Goal: Transaction & Acquisition: Purchase product/service

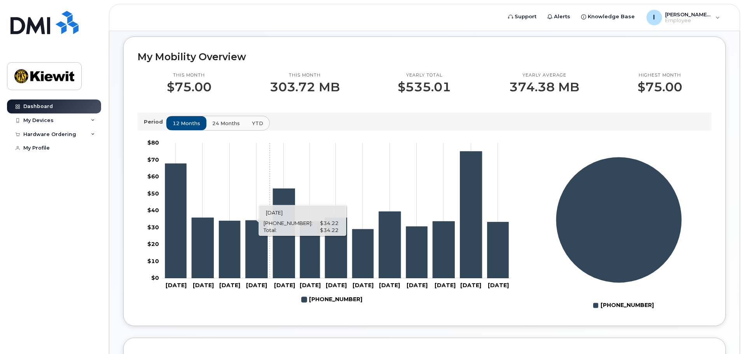
scroll to position [194, 0]
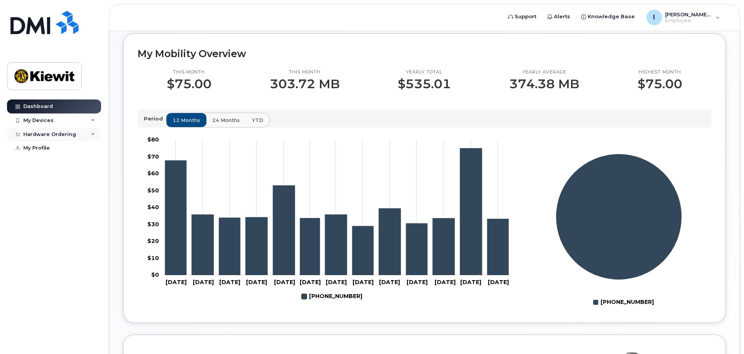
click at [80, 136] on div "Hardware Ordering" at bounding box center [54, 134] width 94 height 14
click at [59, 162] on link "New Order" at bounding box center [61, 163] width 80 height 15
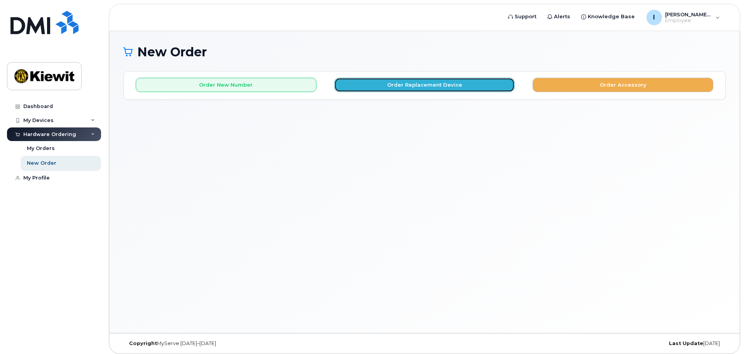
click at [390, 88] on button "Order Replacement Device" at bounding box center [424, 85] width 181 height 14
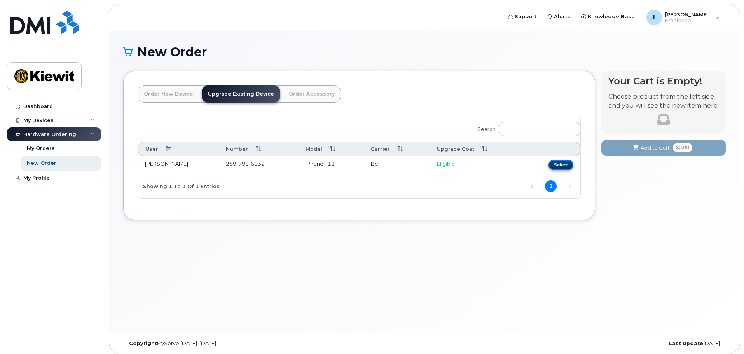
click at [554, 166] on button "Select" at bounding box center [560, 165] width 25 height 10
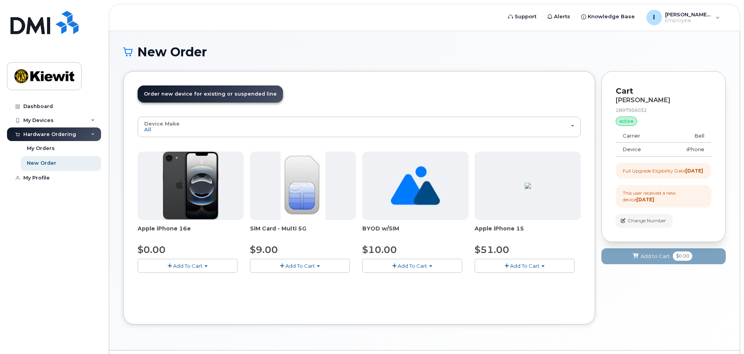
click at [541, 266] on button "Add To Cart" at bounding box center [524, 266] width 100 height 14
click at [205, 267] on span "button" at bounding box center [205, 266] width 3 height 2
click at [502, 304] on div "Device Make All iPhone Unknown All iPhone Unknown Apple iPhone 16e $0.00 Add To…" at bounding box center [359, 214] width 443 height 194
click at [542, 268] on button "Add To Cart" at bounding box center [524, 266] width 100 height 14
click at [518, 267] on span "Add To Cart" at bounding box center [525, 266] width 30 height 6
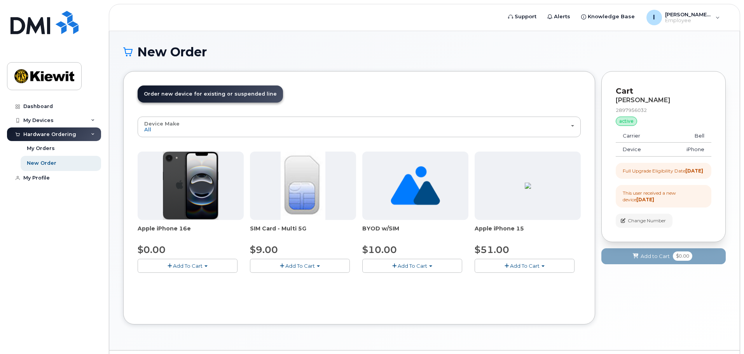
click at [518, 267] on span "Add To Cart" at bounding box center [525, 266] width 30 height 6
click at [512, 291] on link "$51.00 - 3-year upgrade (128GB model)" at bounding box center [535, 290] width 119 height 10
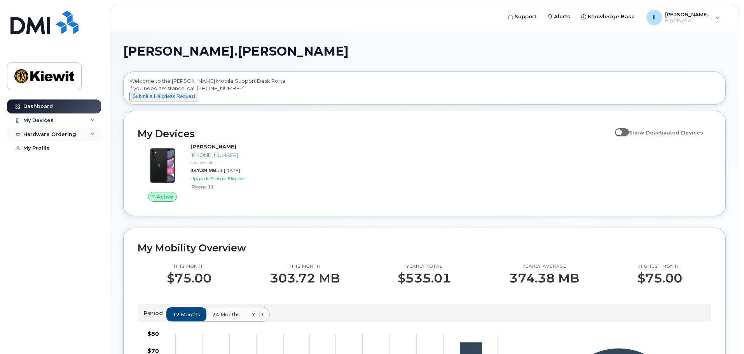
click at [53, 134] on div "Hardware Ordering" at bounding box center [49, 134] width 53 height 6
click at [56, 160] on link "New Order" at bounding box center [61, 163] width 80 height 15
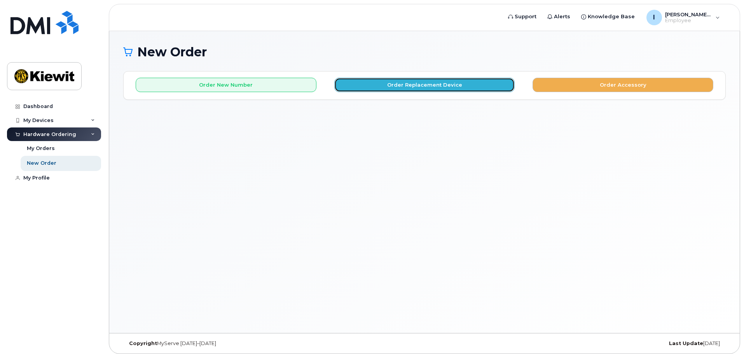
click at [415, 88] on button "Order Replacement Device" at bounding box center [424, 85] width 181 height 14
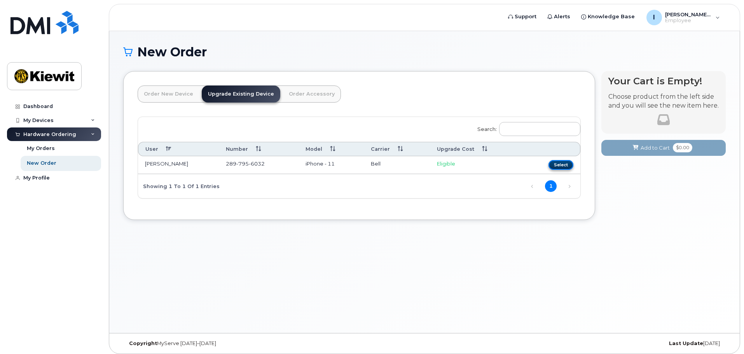
click at [565, 166] on button "Select" at bounding box center [560, 165] width 25 height 10
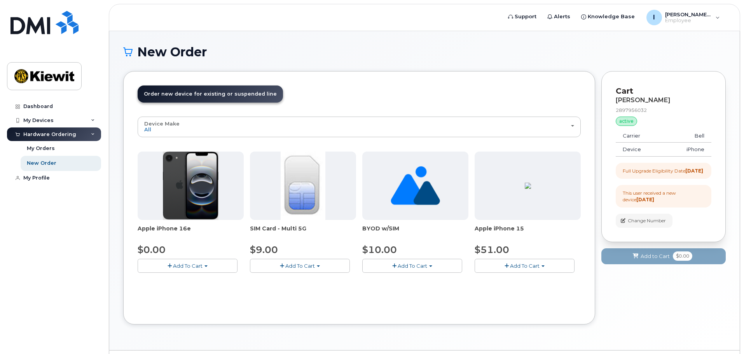
click at [537, 264] on span "Add To Cart" at bounding box center [525, 266] width 30 height 6
click at [555, 293] on link "$51.00 - 3-year upgrade (128GB model)" at bounding box center [535, 290] width 119 height 10
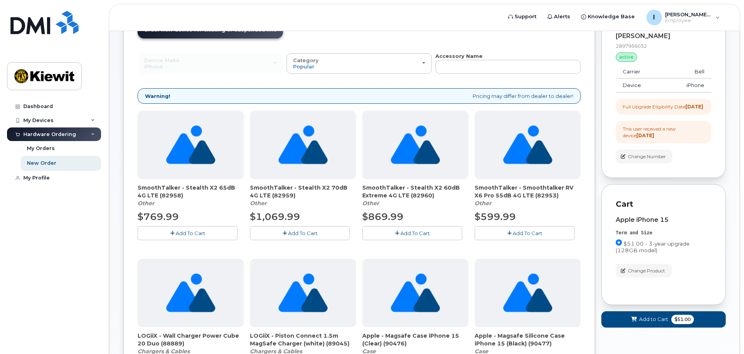
scroll to position [78, 0]
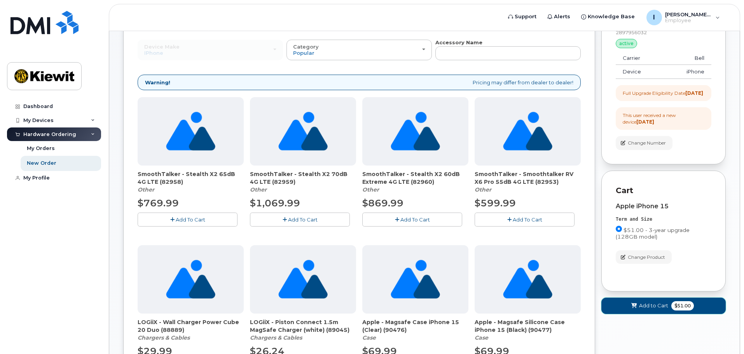
click at [691, 310] on span "$51.00" at bounding box center [682, 305] width 23 height 9
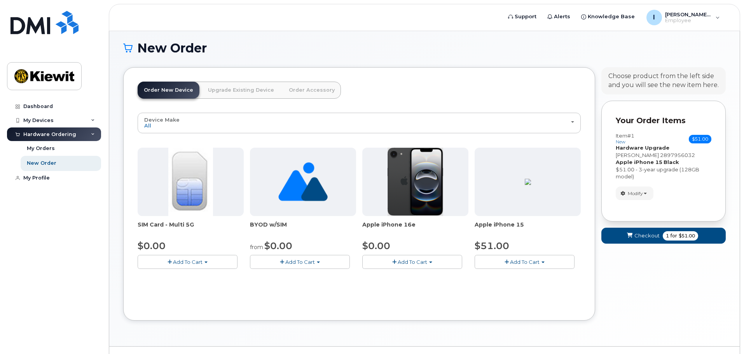
scroll to position [21, 0]
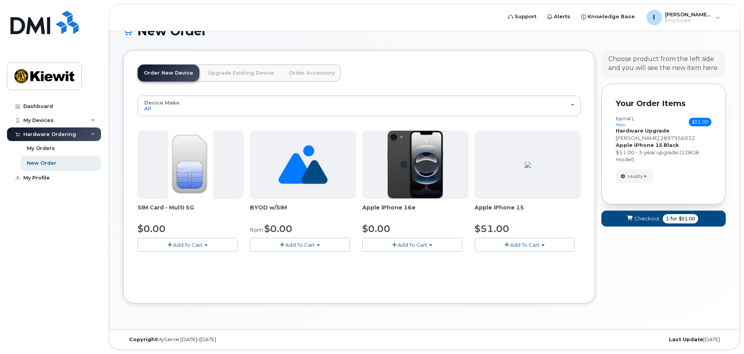
click at [525, 240] on button "Add To Cart" at bounding box center [524, 245] width 100 height 14
click at [523, 271] on link "$51.00 - 3-year activation (128GB model)" at bounding box center [537, 269] width 122 height 10
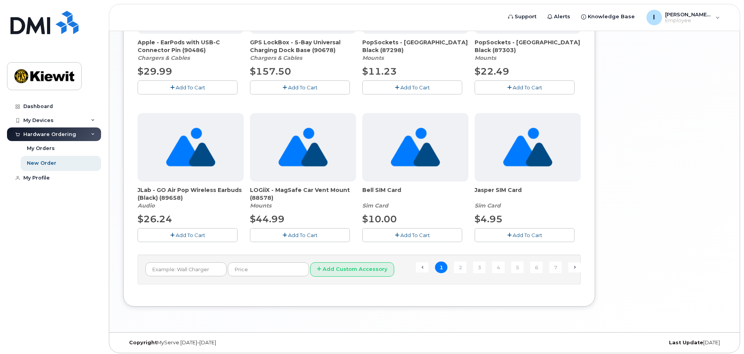
scroll to position [508, 0]
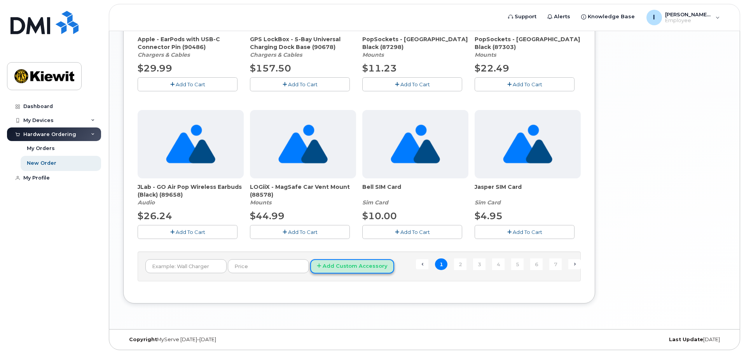
click at [354, 272] on button "Add Custom Accessory" at bounding box center [352, 266] width 84 height 14
click at [207, 265] on input "text" at bounding box center [185, 266] width 81 height 14
type input "case"
click at [328, 264] on button "Add Custom Accessory" at bounding box center [352, 266] width 84 height 14
click at [276, 266] on input "text" at bounding box center [268, 266] width 81 height 14
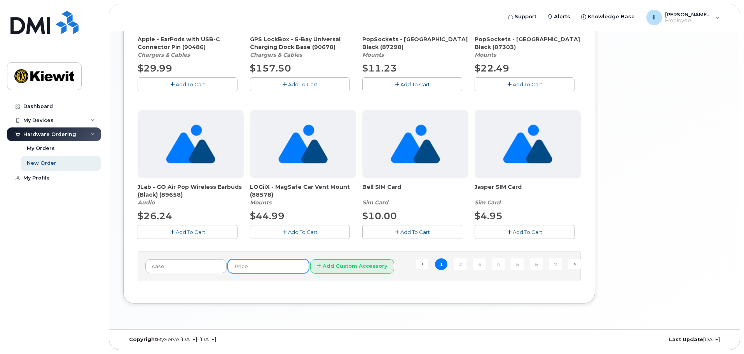
click at [228, 267] on input "text" at bounding box center [268, 266] width 81 height 14
drag, startPoint x: 210, startPoint y: 266, endPoint x: 144, endPoint y: 264, distance: 66.1
click at [144, 264] on div "case Add Custom Accessory" at bounding box center [359, 266] width 443 height 30
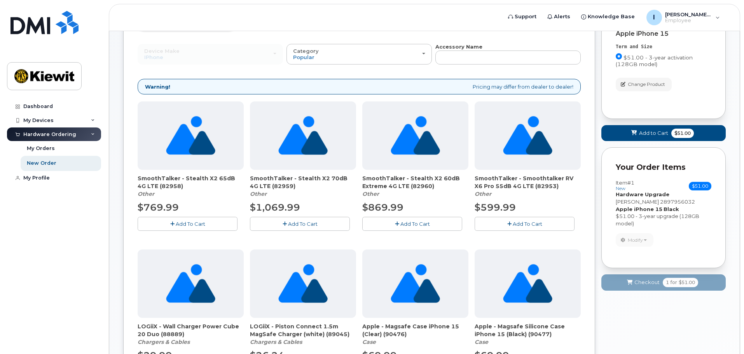
scroll to position [0, 0]
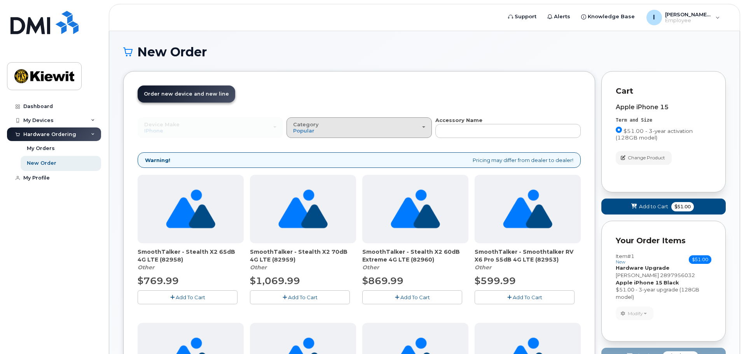
click at [333, 133] on div "Category Popular" at bounding box center [359, 128] width 132 height 12
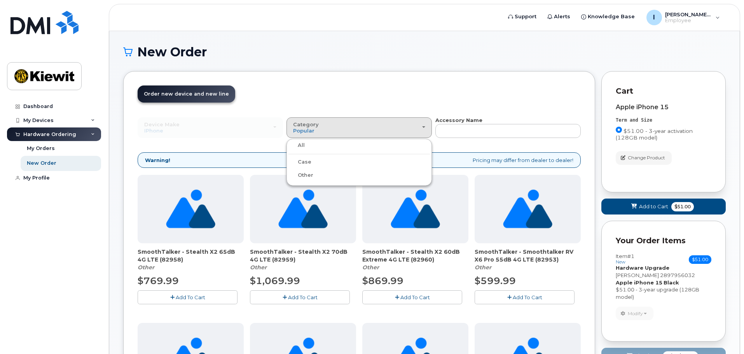
click at [317, 162] on div "Case" at bounding box center [358, 161] width 141 height 9
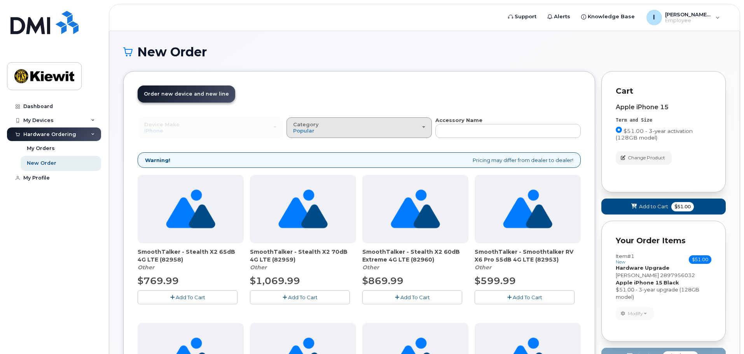
click at [318, 129] on div "Category Popular" at bounding box center [359, 128] width 132 height 12
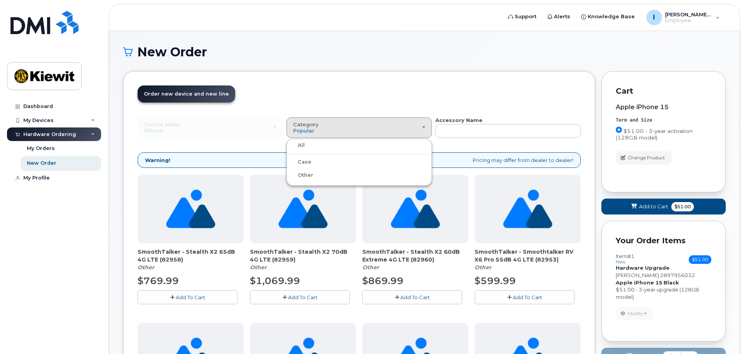
click at [302, 164] on label "Case" at bounding box center [299, 161] width 23 height 9
click at [0, 0] on input "Case" at bounding box center [0, 0] width 0 height 0
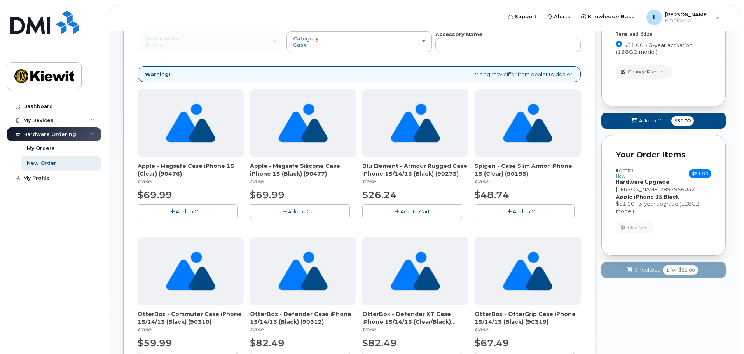
scroll to position [78, 0]
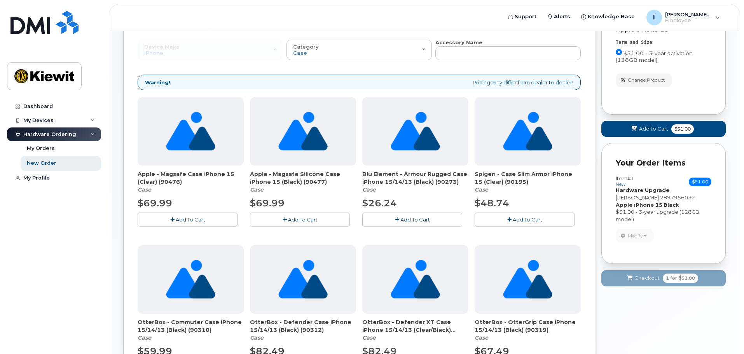
click at [163, 181] on span "Apple - Magsafe Case iPhone 15 (Clear) (90476)" at bounding box center [191, 178] width 106 height 16
click at [181, 153] on img at bounding box center [190, 131] width 49 height 68
click at [206, 113] on img at bounding box center [190, 131] width 49 height 68
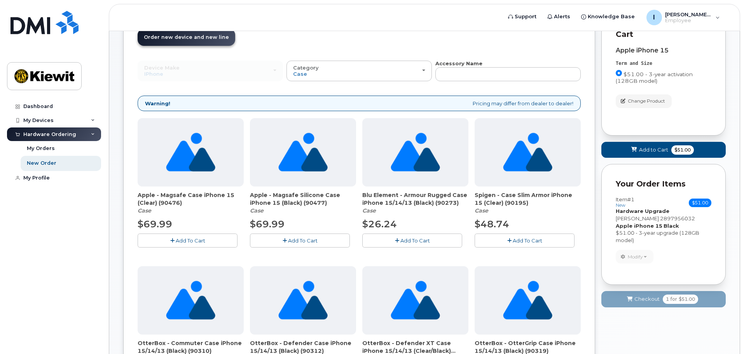
scroll to position [0, 0]
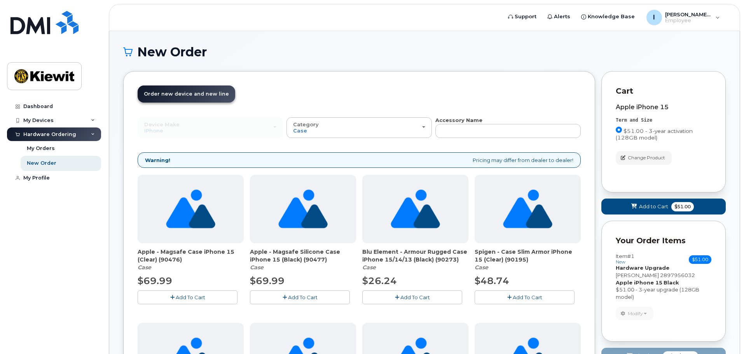
click at [212, 297] on button "Add To Cart" at bounding box center [188, 297] width 100 height 14
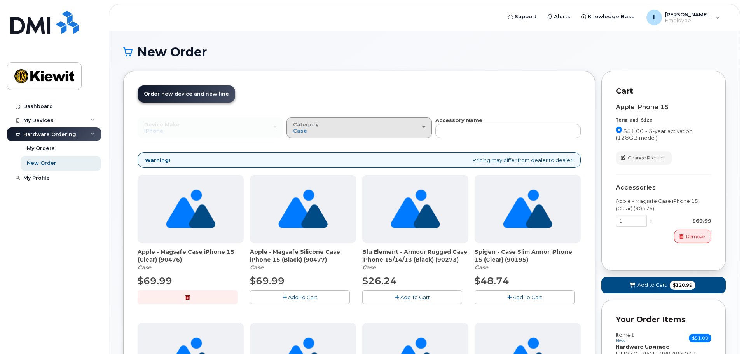
click at [406, 133] on div "Category Case" at bounding box center [359, 128] width 132 height 12
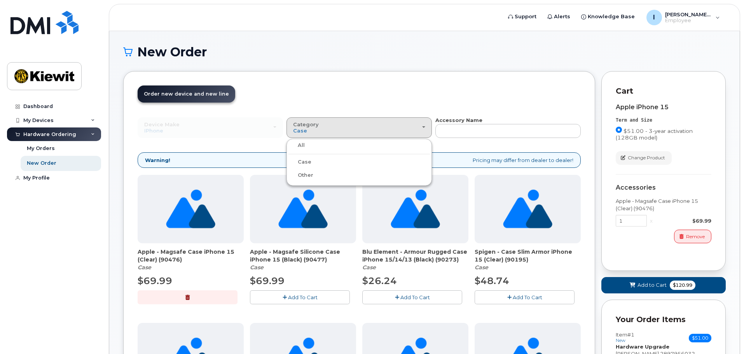
click at [309, 174] on label "Other" at bounding box center [300, 175] width 25 height 9
click at [0, 0] on input "Other" at bounding box center [0, 0] width 0 height 0
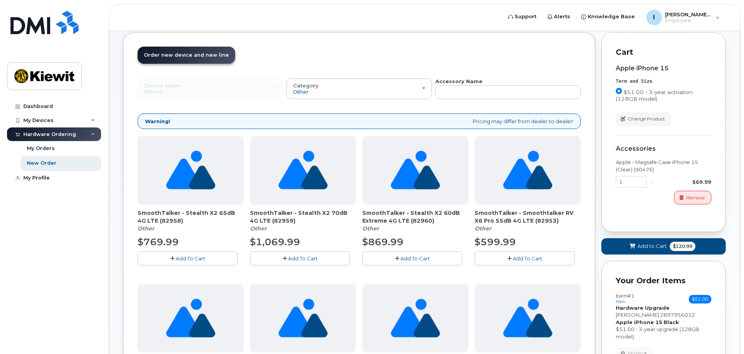
scroll to position [78, 0]
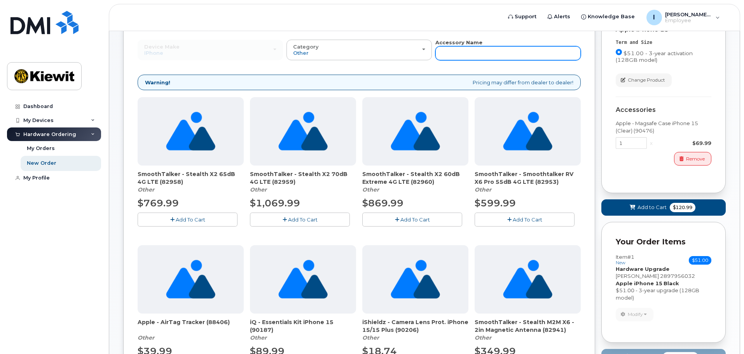
click at [445, 53] on input "text" at bounding box center [507, 53] width 145 height 14
type input "charger"
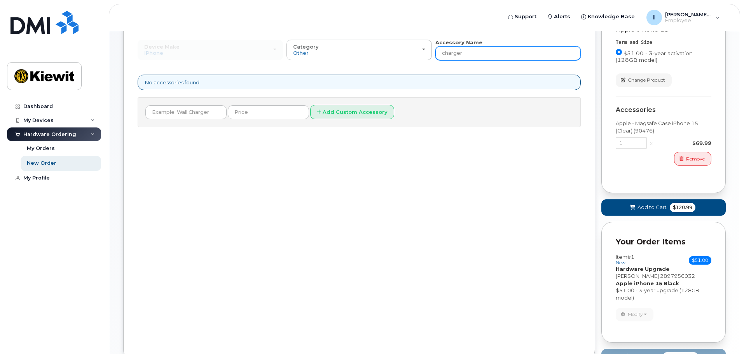
click at [474, 54] on input "charger" at bounding box center [507, 53] width 145 height 14
type input "charge"
click at [474, 54] on input "charge" at bounding box center [507, 53] width 145 height 14
type input "charg"
click at [474, 54] on input "charg" at bounding box center [507, 53] width 145 height 14
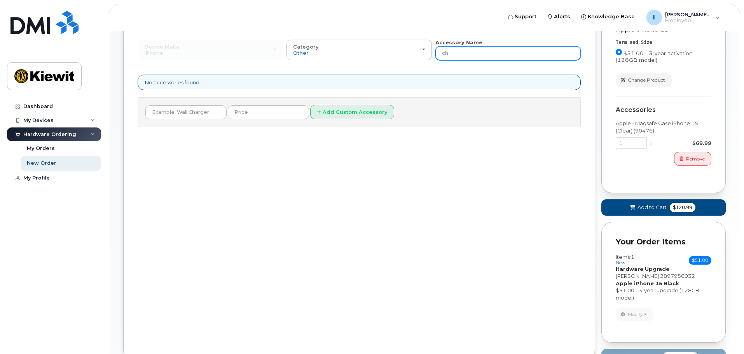
type input "c"
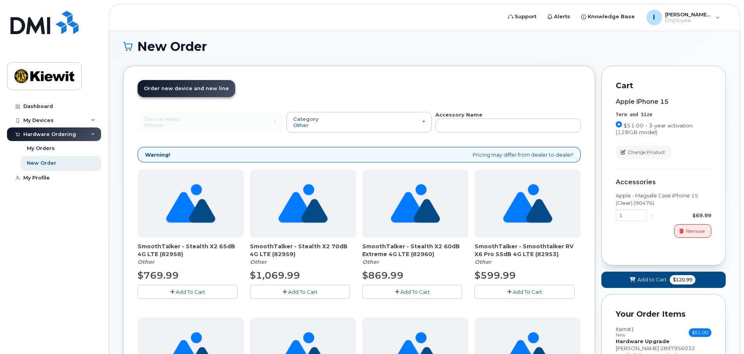
scroll to position [0, 0]
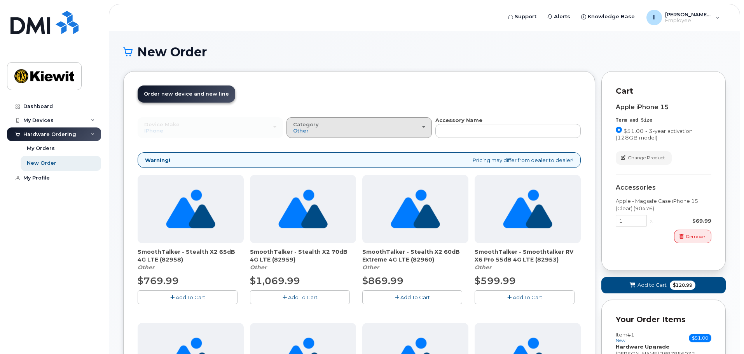
click at [356, 137] on button "Category Other" at bounding box center [358, 127] width 145 height 20
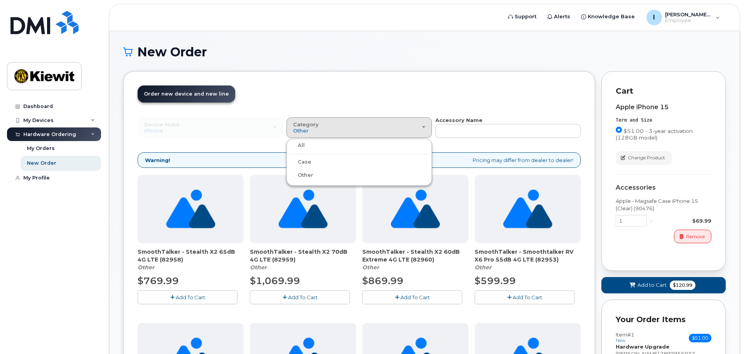
click at [297, 145] on label "All" at bounding box center [296, 145] width 16 height 9
click at [0, 0] on input "All" at bounding box center [0, 0] width 0 height 0
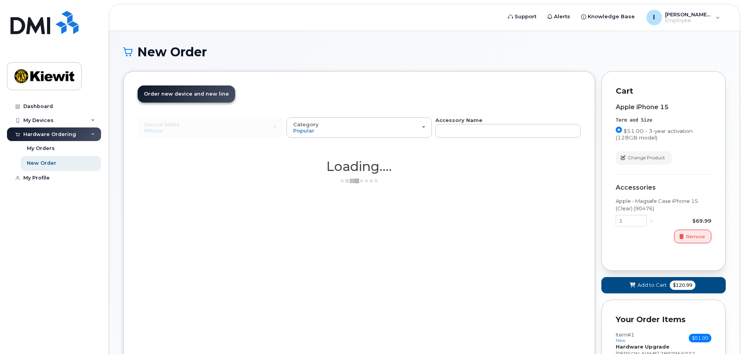
click at [253, 124] on div "Device Make All Android Cell Phone HUB iPhone Modem Tablet All Android Cell Pho…" at bounding box center [210, 127] width 145 height 20
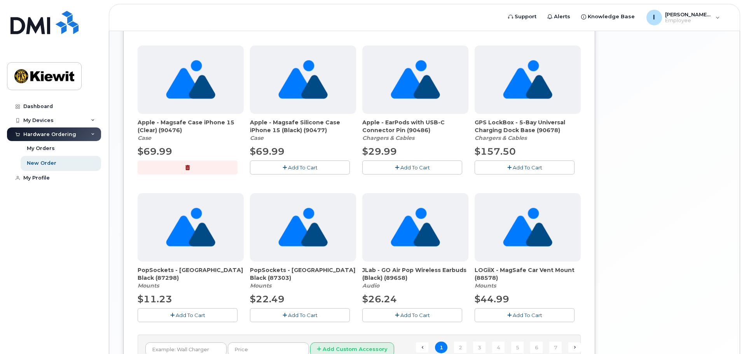
scroll to position [427, 0]
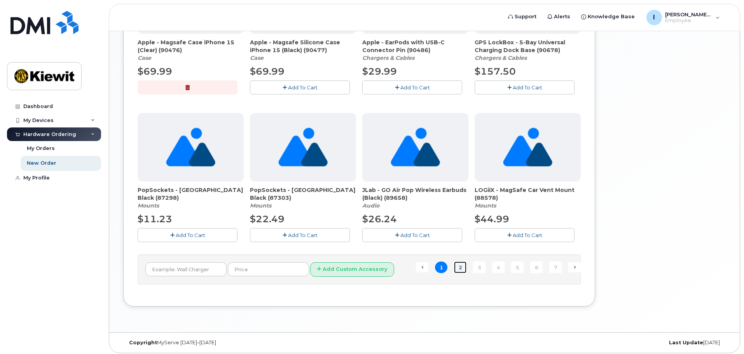
click at [460, 264] on link "2" at bounding box center [460, 268] width 12 height 12
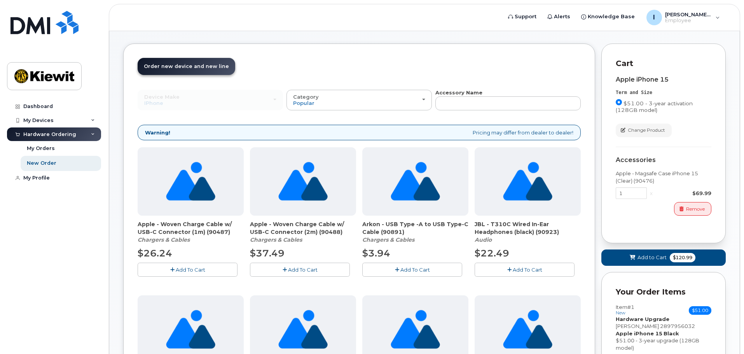
scroll to position [39, 0]
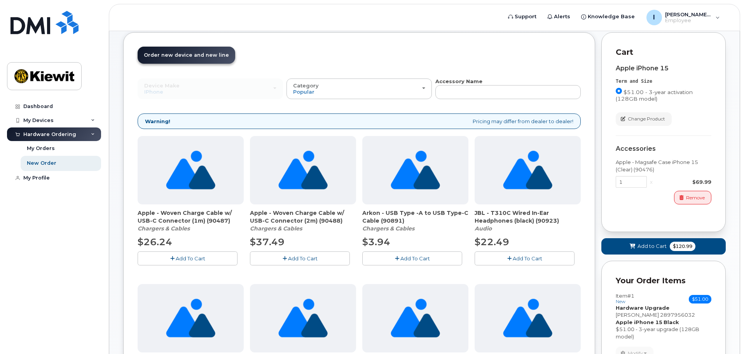
click at [188, 253] on button "Add To Cart" at bounding box center [188, 258] width 100 height 14
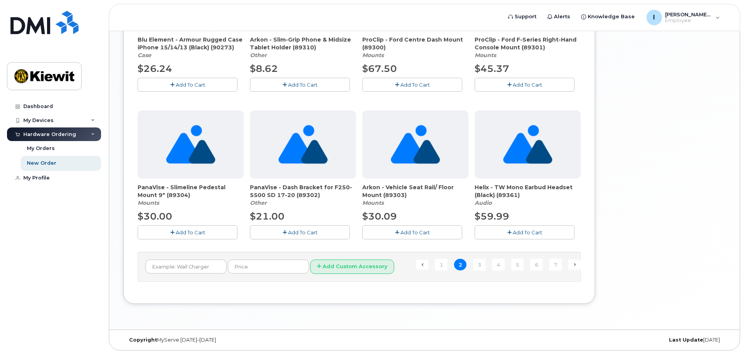
scroll to position [508, 0]
click at [473, 263] on ul "← Previous 1 2 3 4 5 6 7 Next →" at bounding box center [498, 264] width 165 height 12
click at [481, 265] on link "3" at bounding box center [479, 264] width 12 height 12
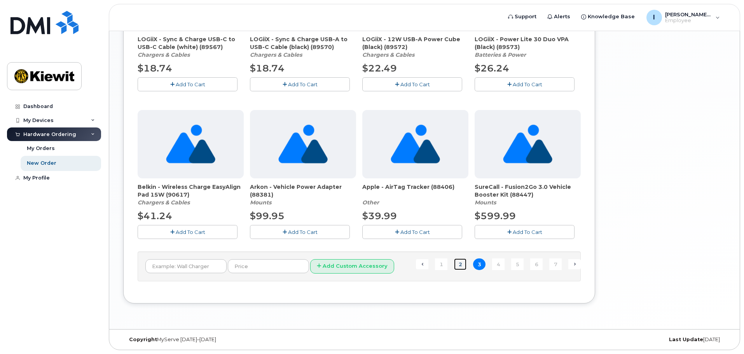
click at [457, 264] on link "2" at bounding box center [460, 264] width 12 height 12
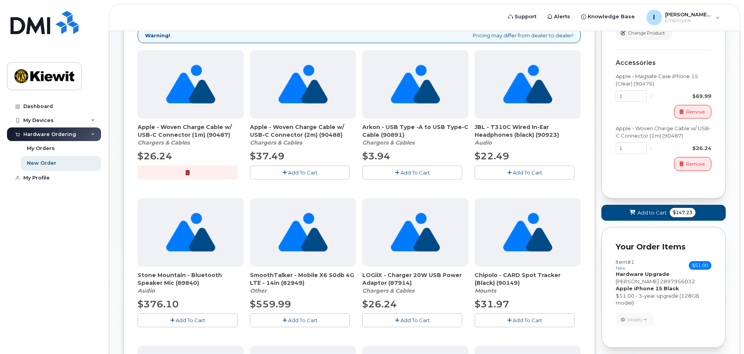
scroll to position [0, 0]
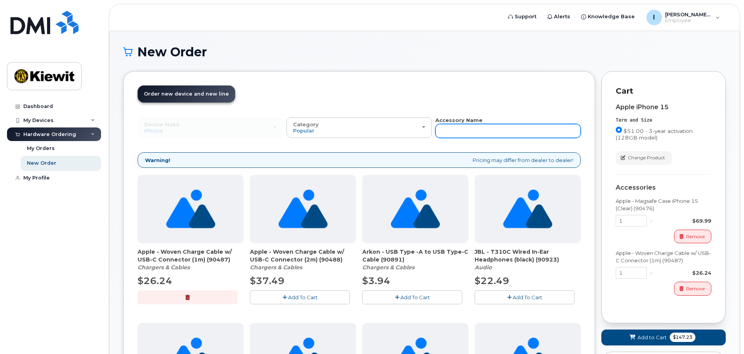
click at [466, 134] on input "text" at bounding box center [507, 131] width 145 height 14
type input "adap"
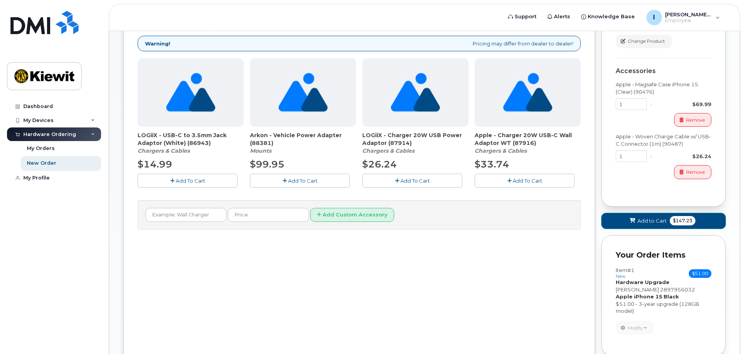
click at [669, 223] on button "Add to Cart $147.23" at bounding box center [663, 221] width 124 height 16
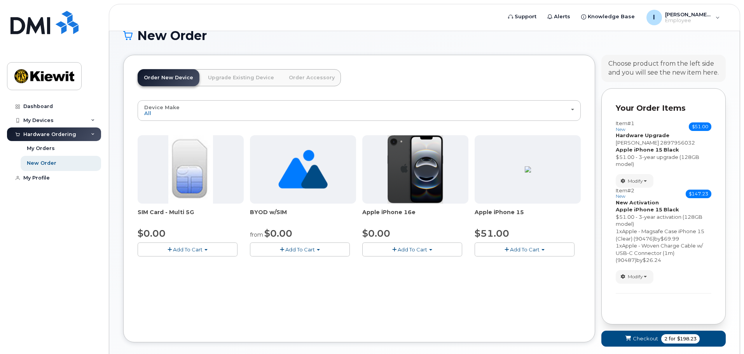
scroll to position [55, 0]
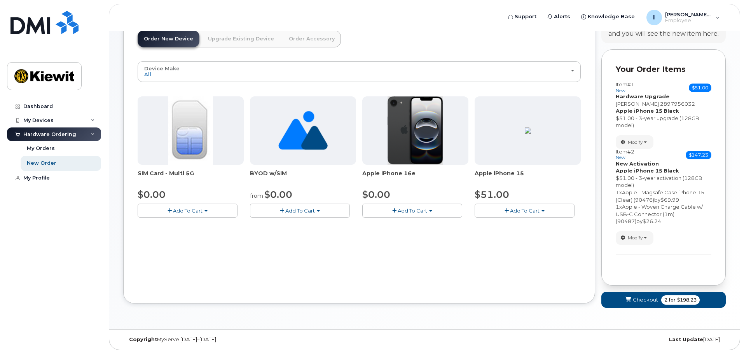
drag, startPoint x: 659, startPoint y: 181, endPoint x: 656, endPoint y: 185, distance: 5.2
click at [659, 181] on div "$51.00 - 3-year activation (128GB model)" at bounding box center [664, 181] width 96 height 14
click at [639, 234] on button "Modify" at bounding box center [635, 238] width 38 height 14
click at [693, 230] on div "Item #2 new $147.23 Accessories Only SIM Only Activation New Activation Hardwar…" at bounding box center [664, 197] width 96 height 96
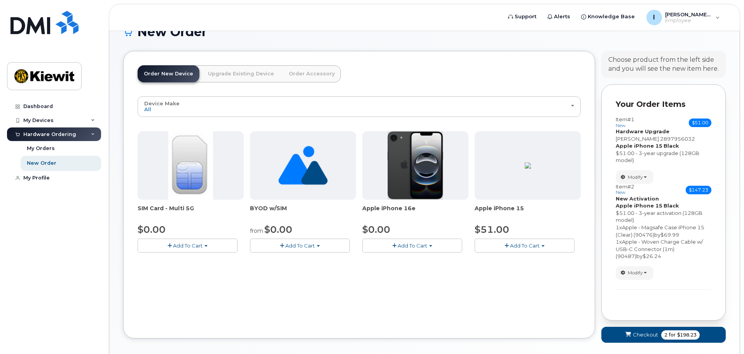
scroll to position [39, 0]
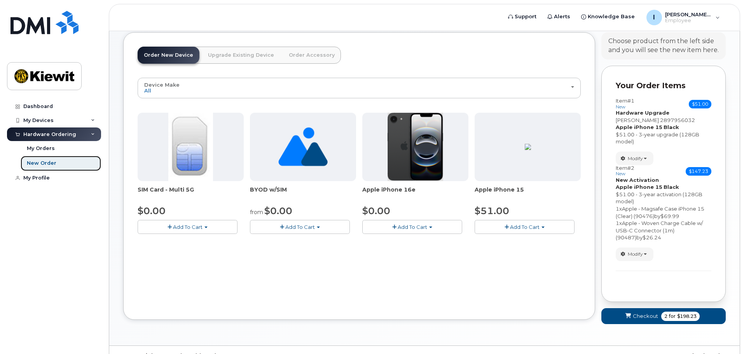
click at [44, 159] on link "New Order" at bounding box center [61, 163] width 80 height 15
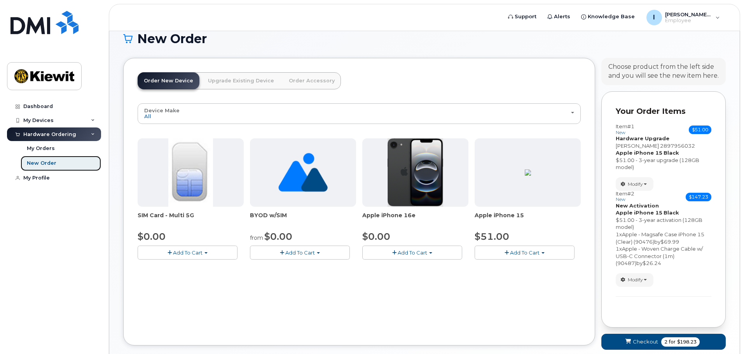
scroll to position [0, 0]
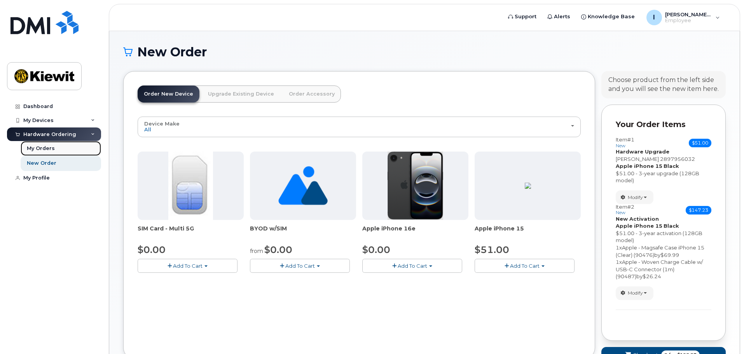
click at [59, 143] on link "My Orders" at bounding box center [61, 148] width 80 height 15
click at [61, 148] on link "My Orders" at bounding box center [61, 148] width 80 height 15
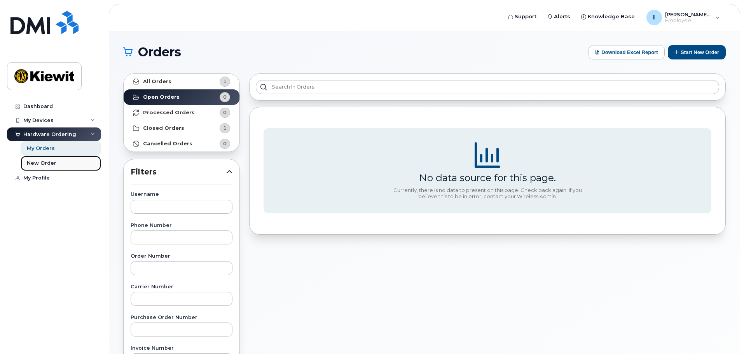
click at [63, 156] on link "New Order" at bounding box center [61, 163] width 80 height 15
click at [158, 77] on link "All Orders 1" at bounding box center [182, 82] width 116 height 16
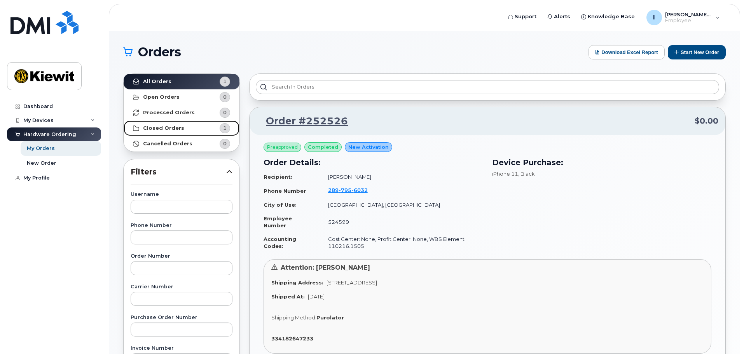
click at [169, 126] on strong "Closed Orders" at bounding box center [163, 128] width 41 height 6
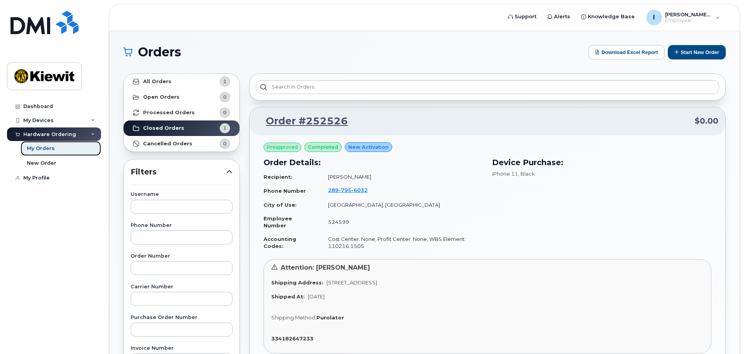
click at [45, 149] on div "My Orders" at bounding box center [41, 148] width 28 height 7
click at [47, 157] on link "New Order" at bounding box center [61, 163] width 80 height 15
click at [58, 169] on link "New Order" at bounding box center [61, 163] width 80 height 15
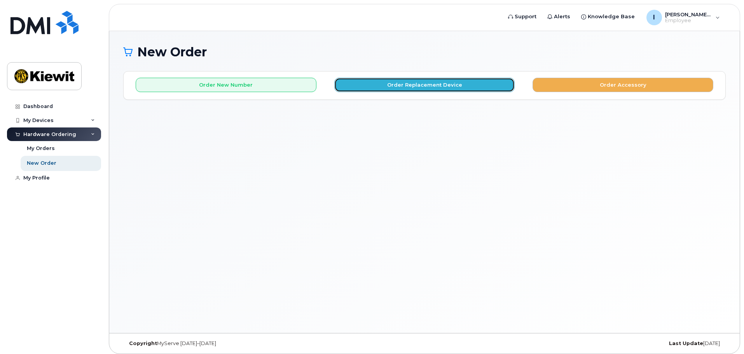
click at [452, 87] on button "Order Replacement Device" at bounding box center [424, 85] width 181 height 14
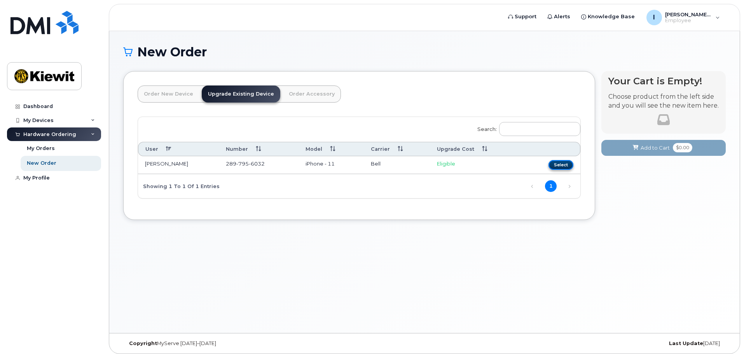
click at [560, 164] on button "Select" at bounding box center [560, 165] width 25 height 10
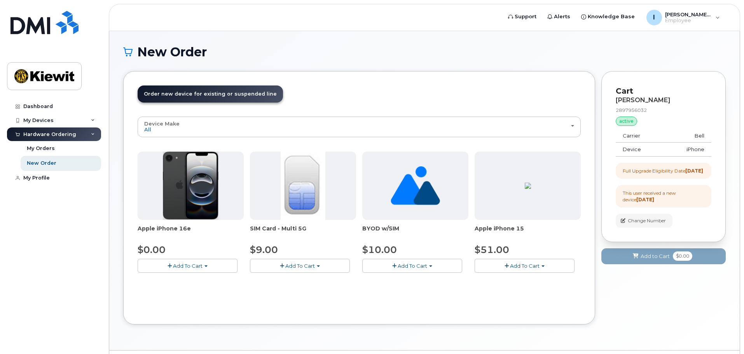
click at [526, 263] on span "Add To Cart" at bounding box center [525, 266] width 30 height 6
click at [530, 293] on link "$51.00 - 3-year upgrade (128GB model)" at bounding box center [535, 290] width 119 height 10
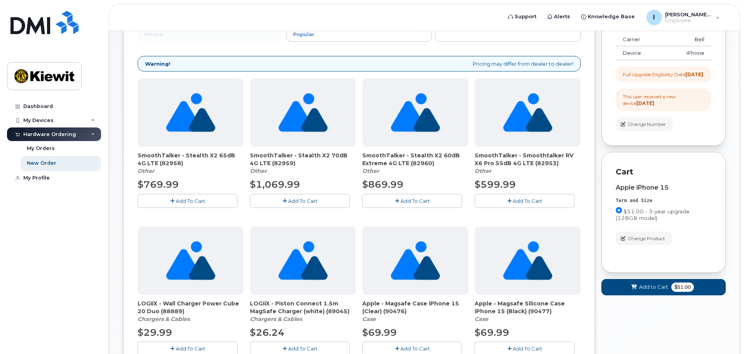
scroll to position [58, 0]
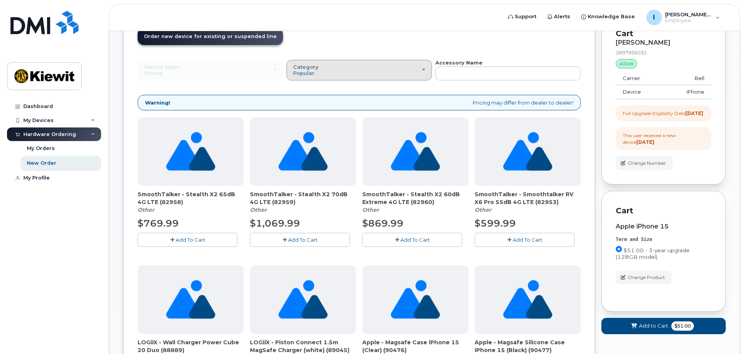
click at [384, 68] on div "Category Popular" at bounding box center [359, 70] width 132 height 12
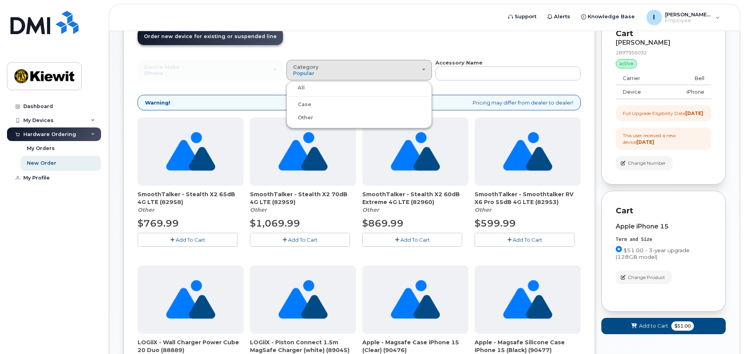
click at [306, 108] on label "Case" at bounding box center [299, 104] width 23 height 9
click at [0, 0] on input "Case" at bounding box center [0, 0] width 0 height 0
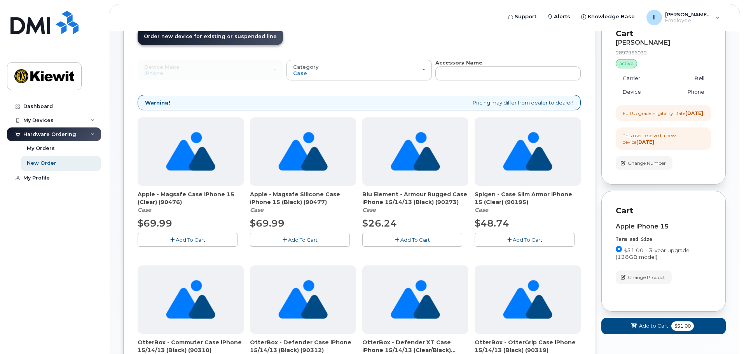
click at [215, 236] on button "Add To Cart" at bounding box center [188, 240] width 100 height 14
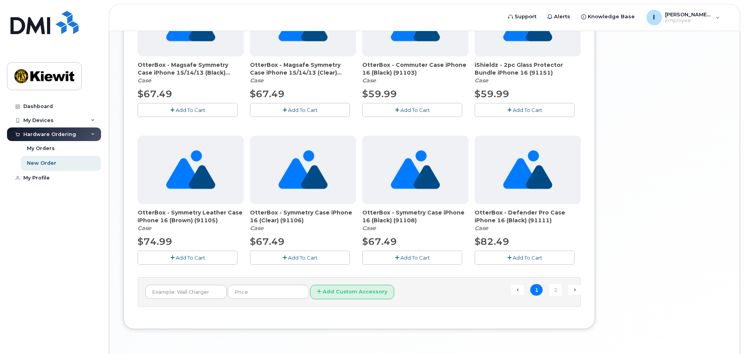
scroll to position [508, 0]
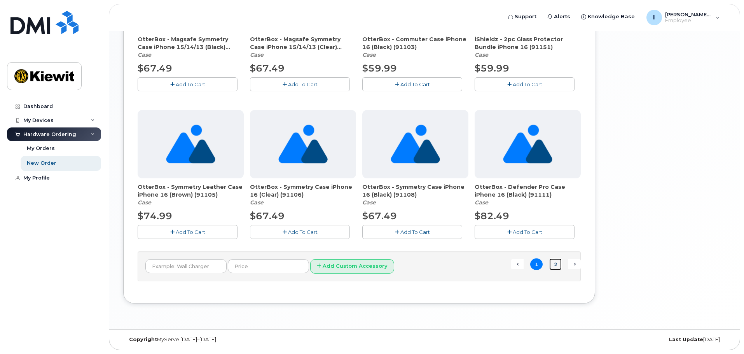
click at [557, 269] on link "2" at bounding box center [555, 264] width 12 height 12
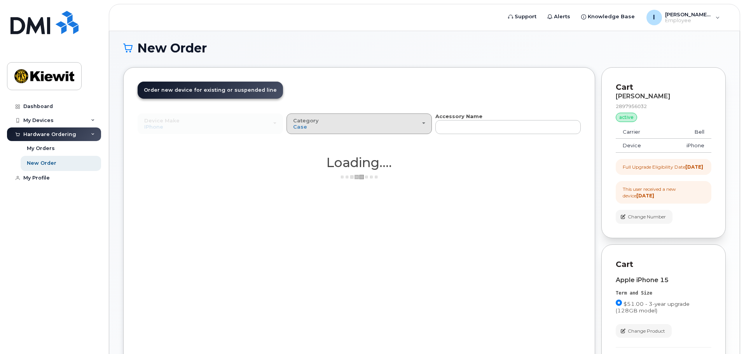
scroll to position [0, 0]
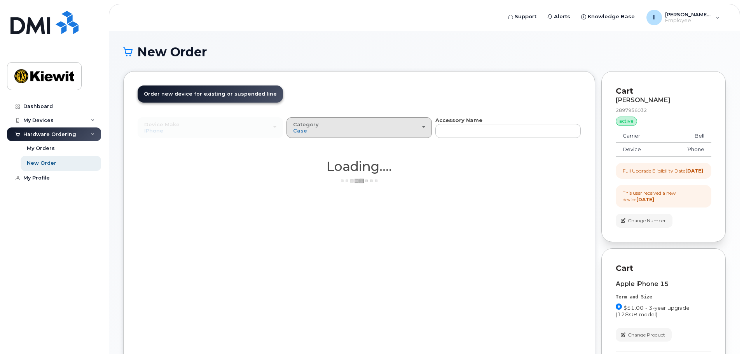
click at [389, 131] on div "Category Case" at bounding box center [359, 128] width 132 height 12
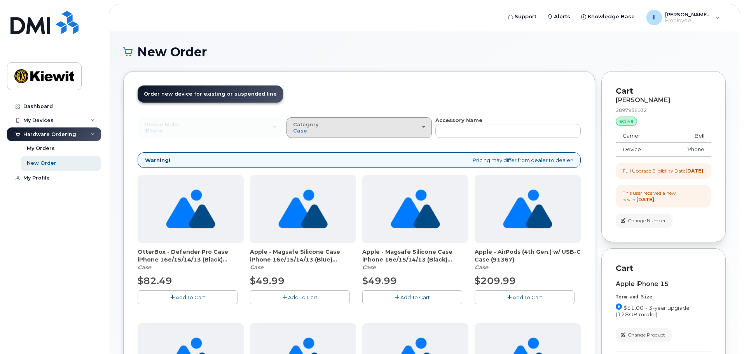
click at [328, 133] on div "Category Case" at bounding box center [359, 128] width 132 height 12
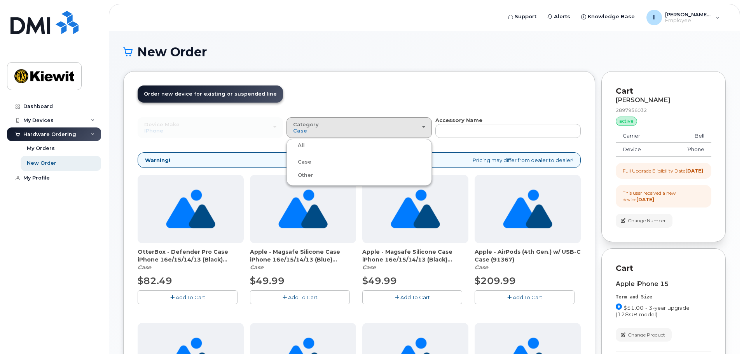
click at [290, 145] on label "All" at bounding box center [296, 145] width 16 height 9
click at [0, 0] on input "All" at bounding box center [0, 0] width 0 height 0
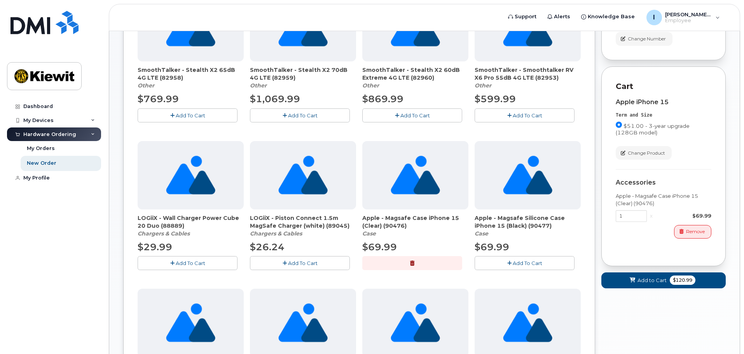
scroll to position [155, 0]
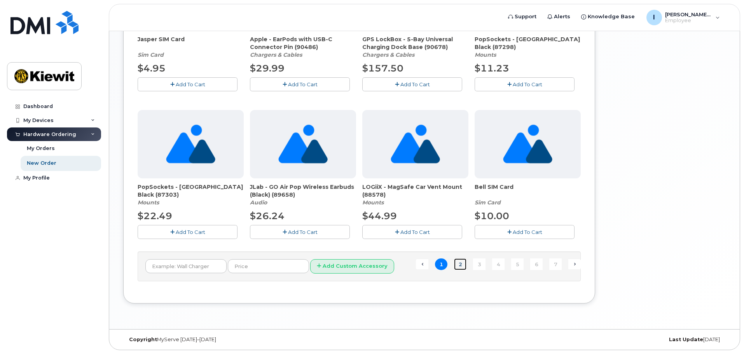
click at [460, 269] on link "2" at bounding box center [460, 264] width 12 height 12
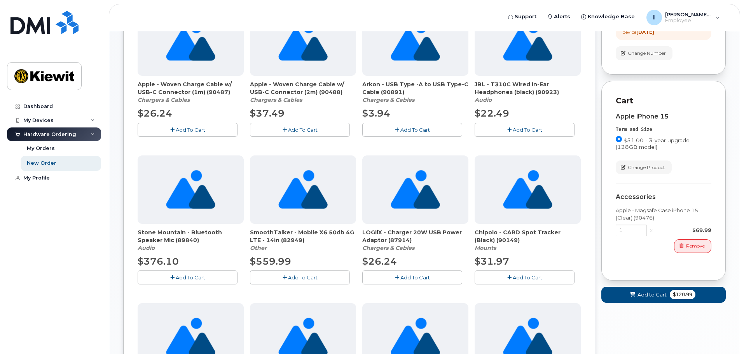
scroll to position [0, 0]
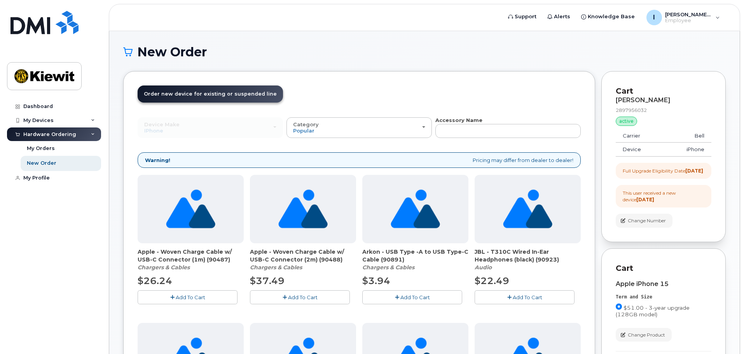
click at [190, 301] on button "Add To Cart" at bounding box center [188, 297] width 100 height 14
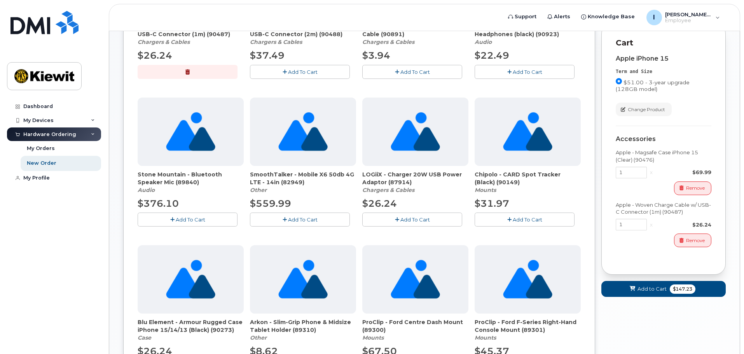
scroll to position [233, 0]
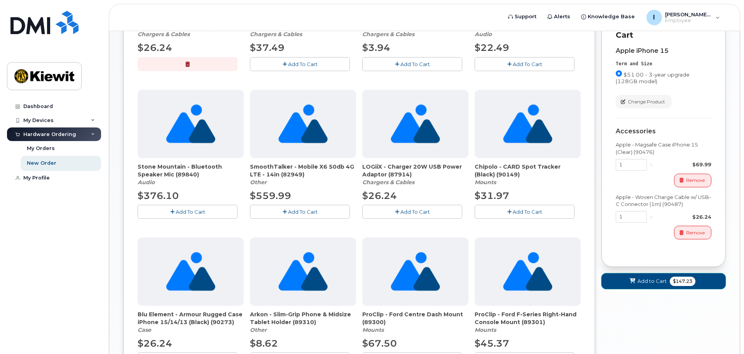
click at [671, 286] on span "$147.23" at bounding box center [683, 281] width 26 height 9
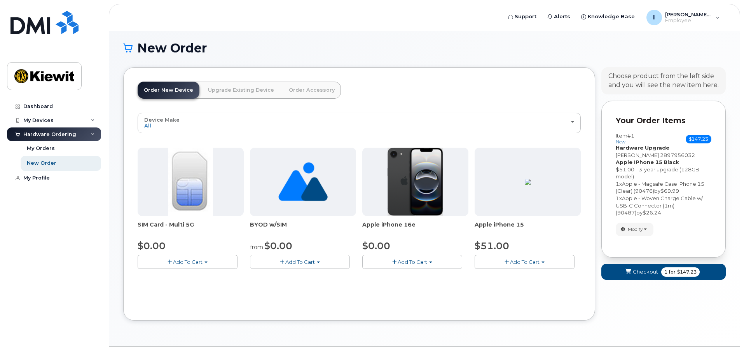
scroll to position [21, 0]
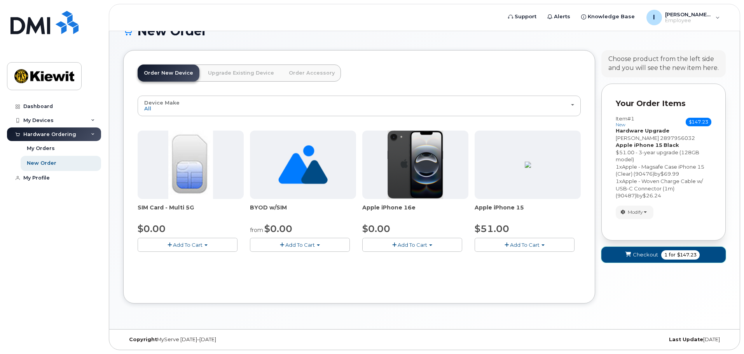
click at [668, 258] on span "for" at bounding box center [672, 254] width 10 height 7
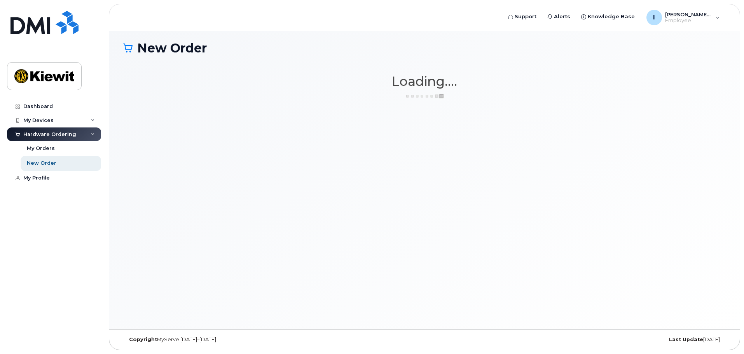
scroll to position [4, 0]
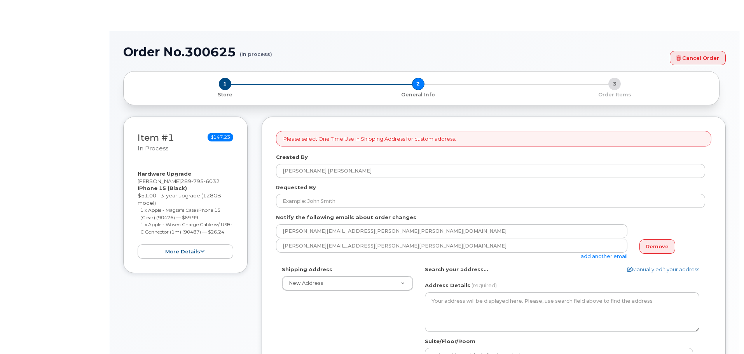
select select
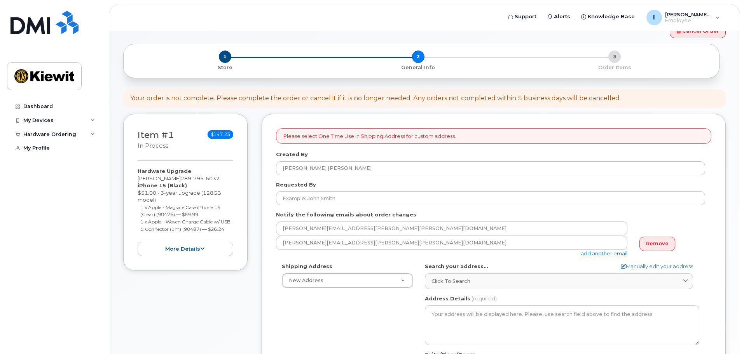
scroll to position [39, 0]
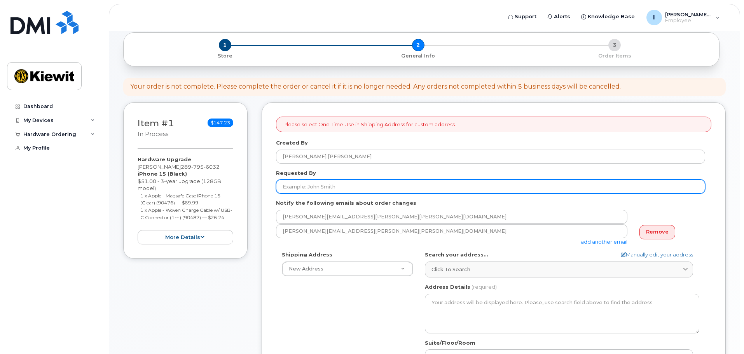
click at [356, 185] on input "Requested By" at bounding box center [490, 187] width 429 height 14
type input "[PERSON_NAME]"
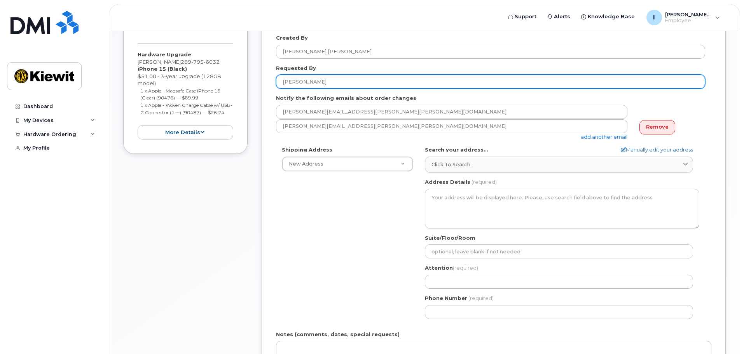
scroll to position [155, 0]
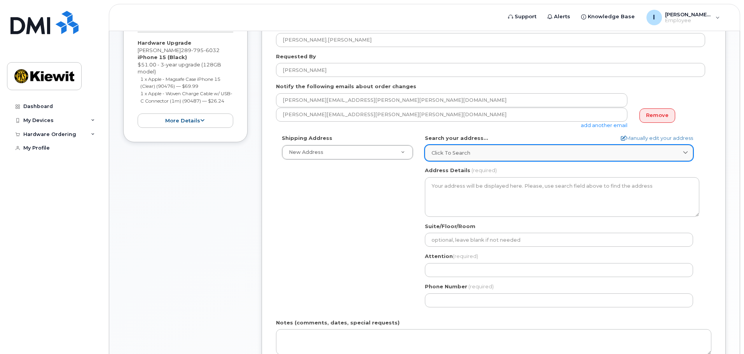
click at [453, 153] on span "Click to search" at bounding box center [450, 152] width 39 height 7
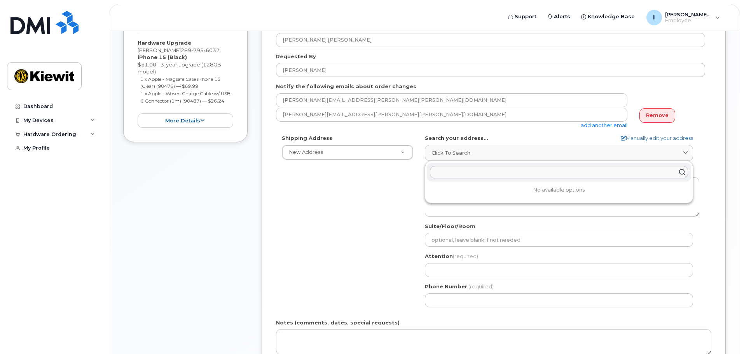
click at [402, 185] on div "Shipping Address New Address New Address Beaver Marine Limited Cahill-Ganotec, …" at bounding box center [490, 223] width 429 height 178
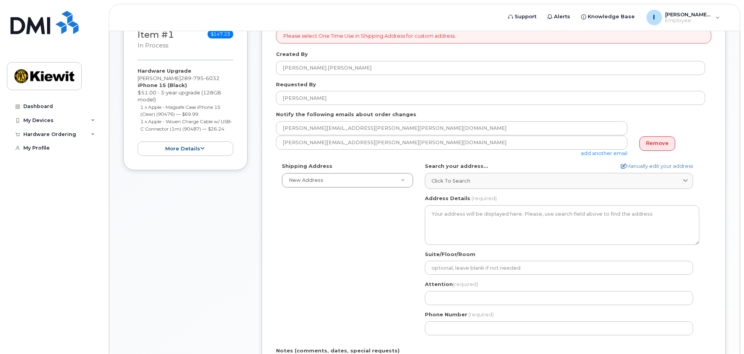
scroll to position [114, 0]
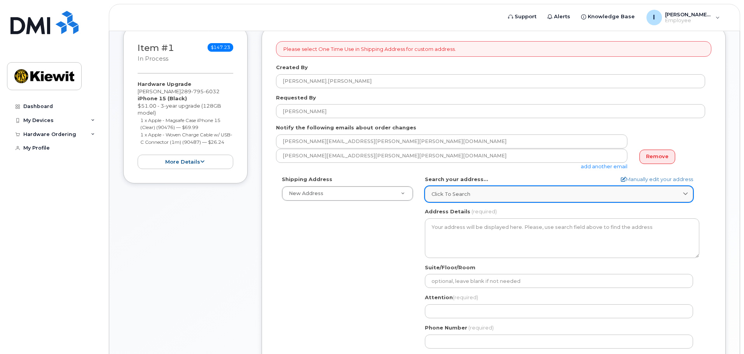
click at [489, 198] on link "Click to search" at bounding box center [559, 194] width 268 height 16
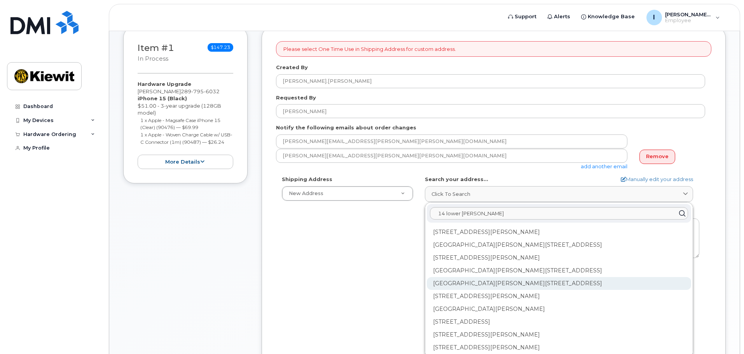
click at [535, 287] on div "Lower Jarvis St Toronto ON M5E 1N1" at bounding box center [559, 283] width 264 height 13
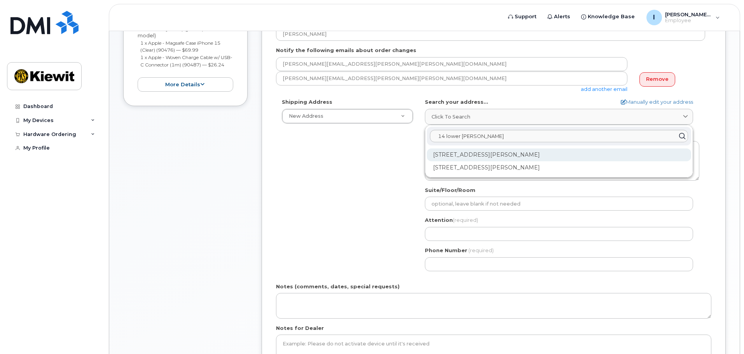
scroll to position [192, 0]
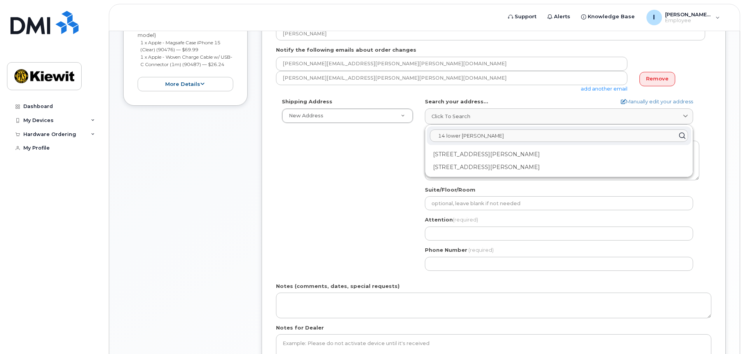
click at [486, 134] on input "14 lower jarvis" at bounding box center [559, 135] width 258 height 12
drag, startPoint x: 483, startPoint y: 135, endPoint x: 436, endPoint y: 135, distance: 46.6
click at [436, 135] on input "14 lower jarvis" at bounding box center [559, 135] width 258 height 12
click at [485, 131] on input "14 lower jarvis" at bounding box center [559, 135] width 258 height 12
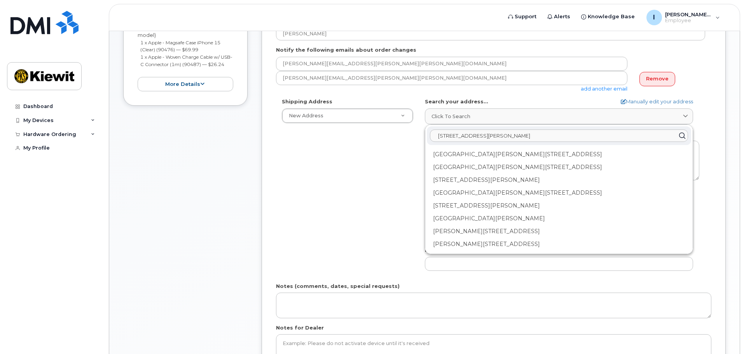
click at [448, 135] on input "14 lower jarvis St Toronto M5E 1N1" at bounding box center [559, 135] width 258 height 12
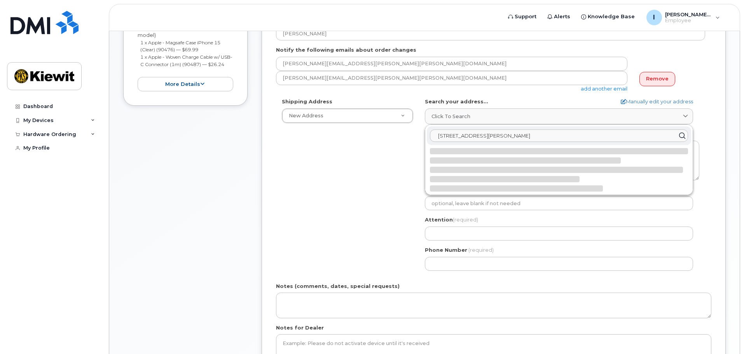
click at [465, 139] on input "14 Lower jarvis St Toronto M5E 1N1" at bounding box center [559, 135] width 258 height 12
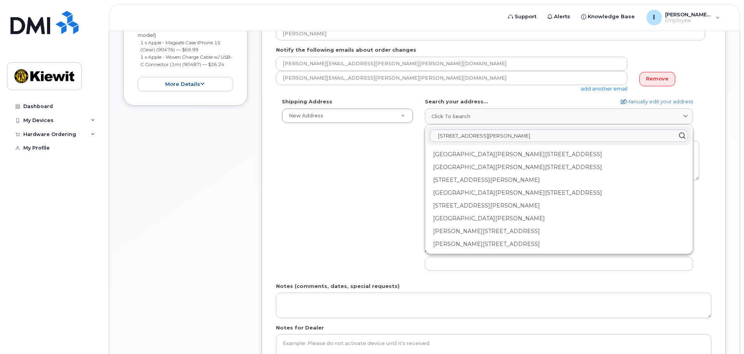
type input "14 Lower Jarvis St Toronto M5E 1N1"
click at [378, 181] on div "Shipping Address New Address New Address Beaver Marine Limited Cahill-Ganotec, …" at bounding box center [490, 187] width 429 height 178
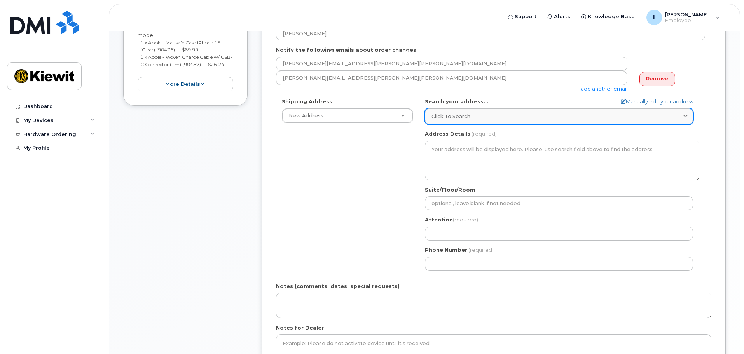
click at [520, 117] on div "Click to search" at bounding box center [558, 116] width 255 height 7
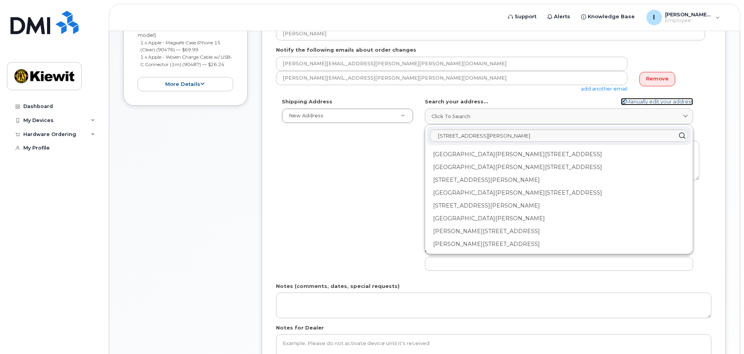
click at [635, 101] on link "Manually edit your address" at bounding box center [657, 101] width 72 height 7
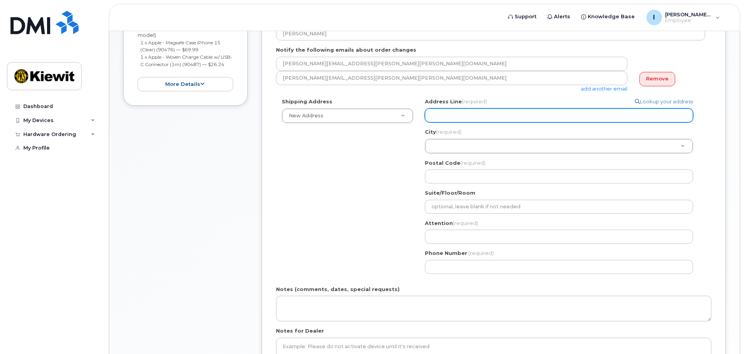
click at [520, 118] on input "Address Line (required)" at bounding box center [559, 115] width 268 height 14
select select
type input "1"
select select
type input "14"
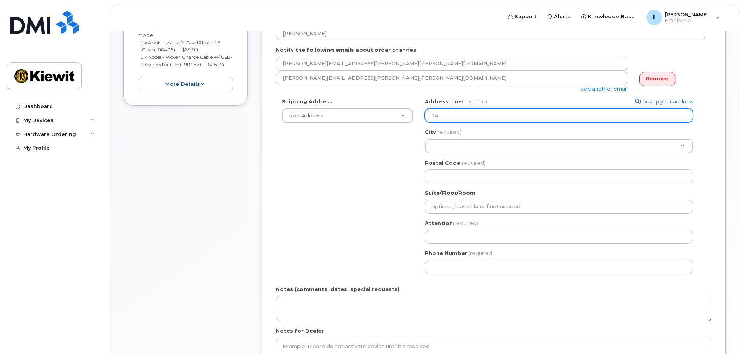
select select
type input "14 L"
select select
type input "14 Lo"
select select
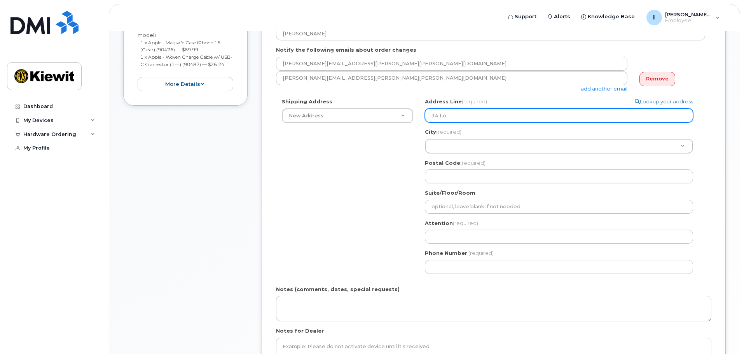
type input "14 Low"
select select
type input "14 Lowe"
select select
type input "14 Lower"
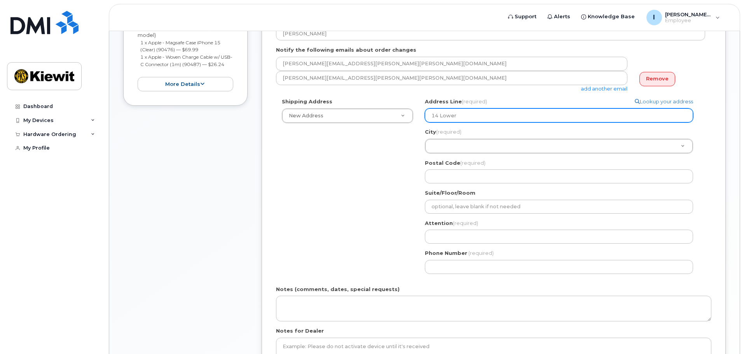
select select
type input "14 Lower a"
select select
type input "14 Lower"
select select
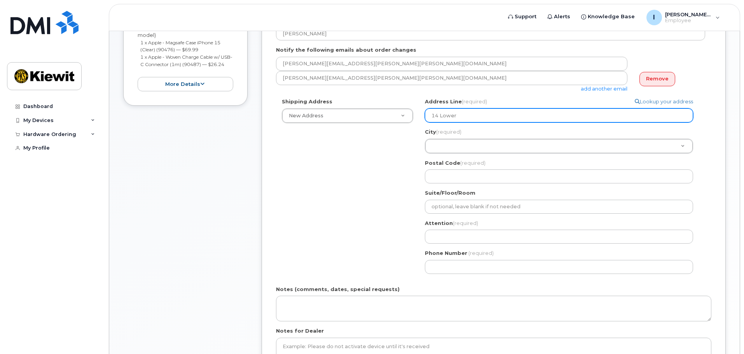
type input "14 Lower J"
select select
type input "14 Lower Ja"
select select
type input "14 Lower Jar"
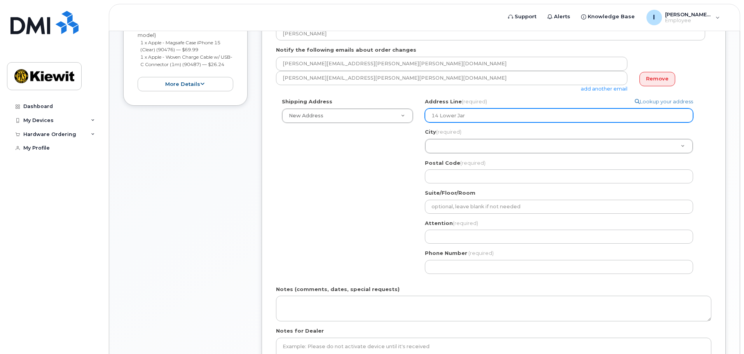
select select
type input "14 Lower Jarv"
select select
type input "14 Lower Jarvi"
select select
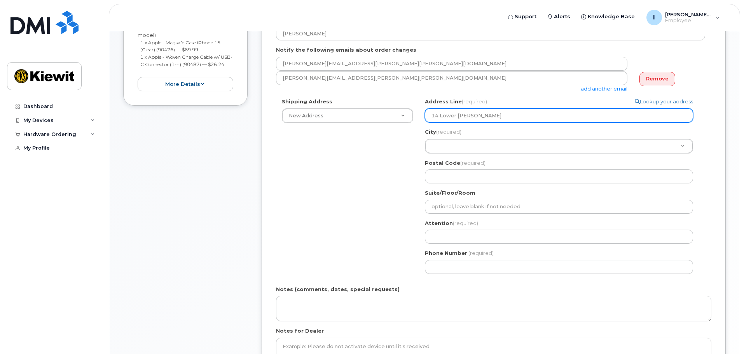
type input "14 Lower Jarvis"
select select
type input "14 Lower Jarvis S"
select select
type input "14 Lower Jarvis St"
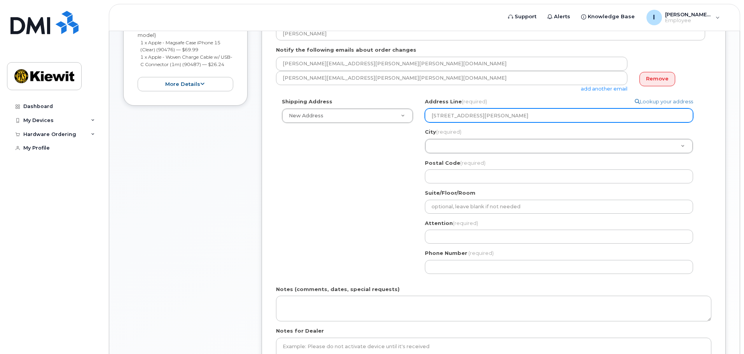
select select
type input "14 Lower Jarvis Ste"
select select
type input "14 Lower Jarvis Stee"
select select
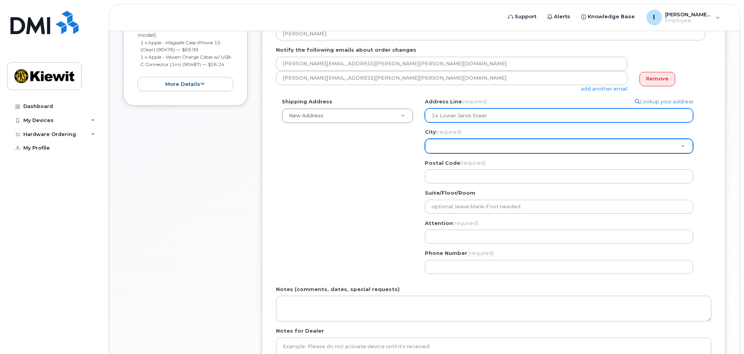
type input "14 Lower Jarvis Steer"
click at [513, 114] on input "14 Lower Jarvis Steer" at bounding box center [559, 115] width 268 height 14
click at [513, 113] on input "14 Lower Jarvis Steer" at bounding box center [559, 115] width 268 height 14
select select
type input "14 Lower Jarvis Stee"
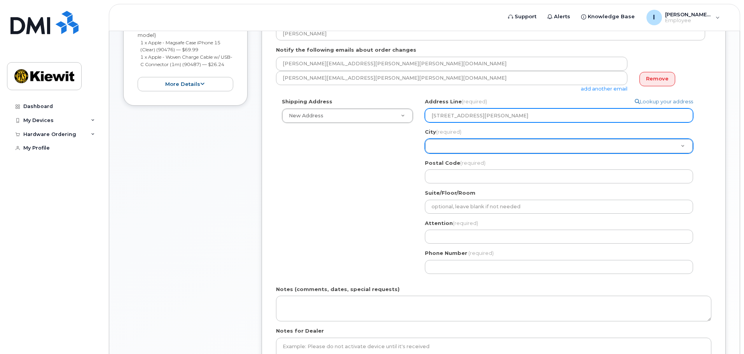
select select
type input "14 Lower Jarvis Steet"
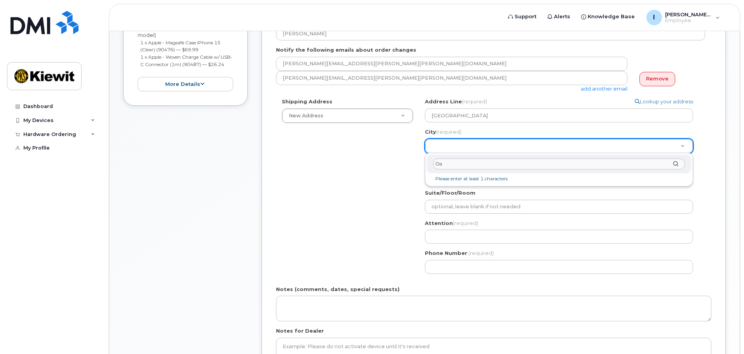
type input "O"
type input "Toronto"
select select
type input "4934"
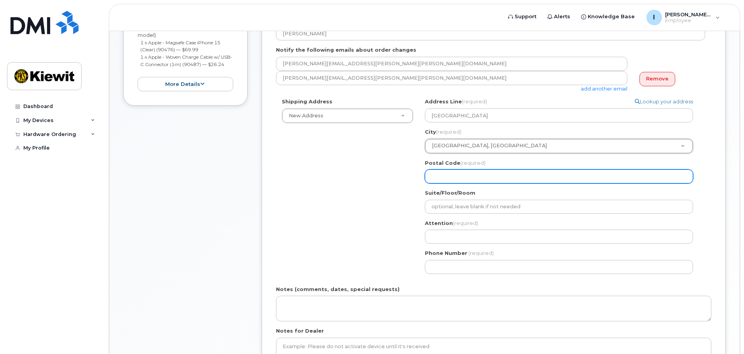
click at [506, 179] on input "Postal Code (required)" at bounding box center [559, 176] width 268 height 14
select select
type input "M"
select select
type input "M5"
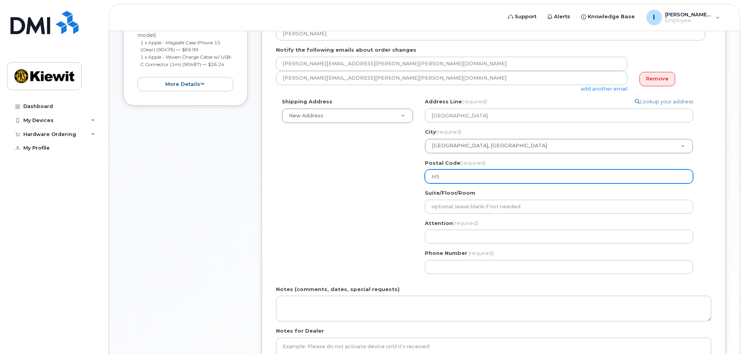
click at [456, 179] on input "M5" at bounding box center [559, 176] width 268 height 14
select select
type input "M5E"
select select
type input "M5E 1"
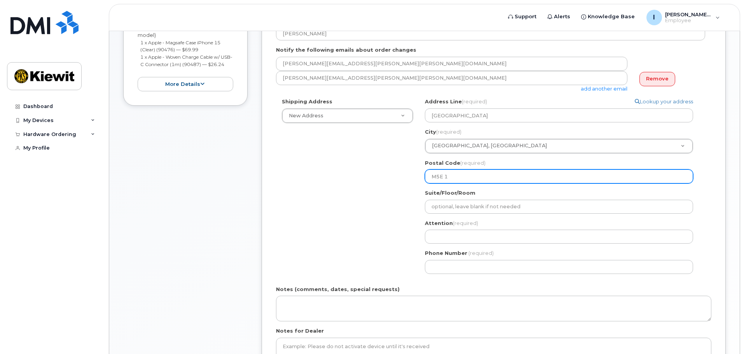
select select
type input "M5E 1N"
select select
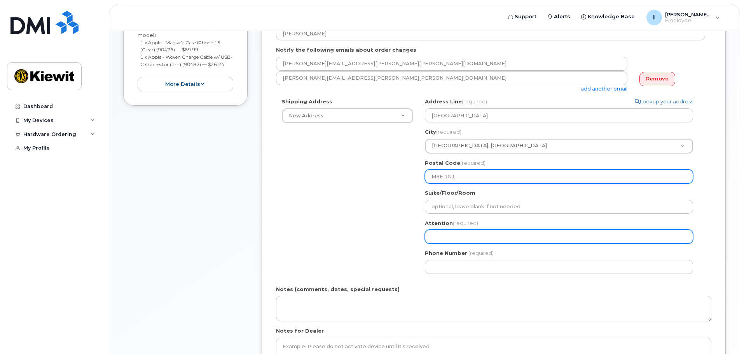
type input "M5E 1N1"
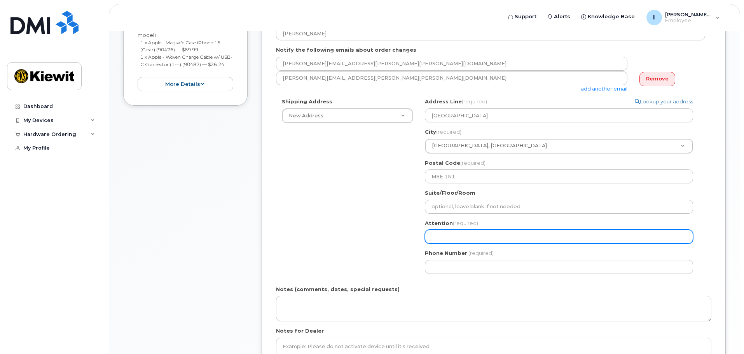
click at [492, 234] on input "Attention (required)" at bounding box center [559, 237] width 268 height 14
select select
type input "I"
select select
type input "Is"
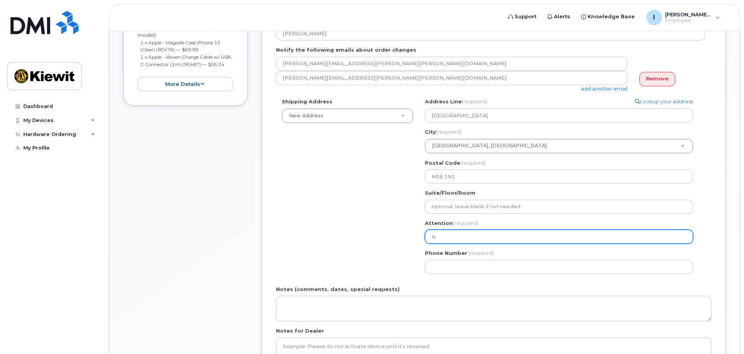
select select
type input "Isa"
select select
type input "Isae"
select select
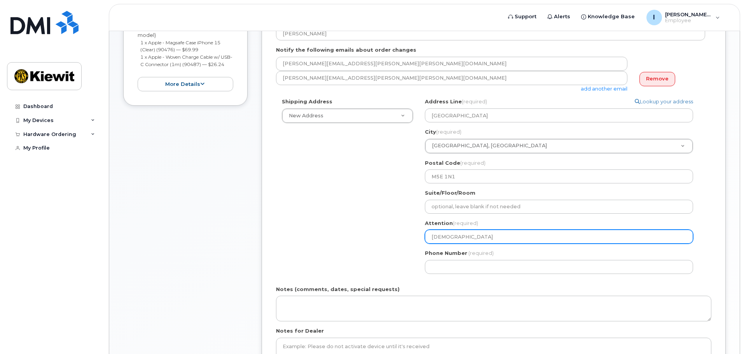
type input "Isa"
select select
type input "Isab"
select select
type input "Isabe"
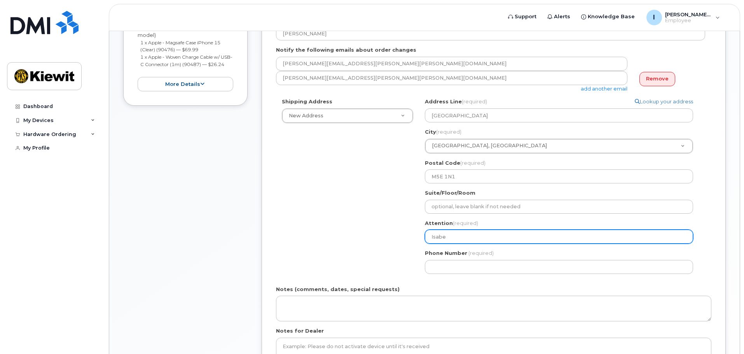
select select
type input "Isabel"
select select
type input "Isabell"
select select
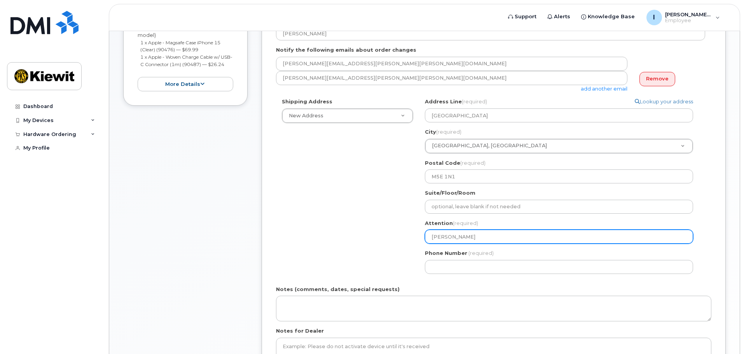
type input "Isabella"
select select
type input "Isabella S"
select select
type input "Isabella Se"
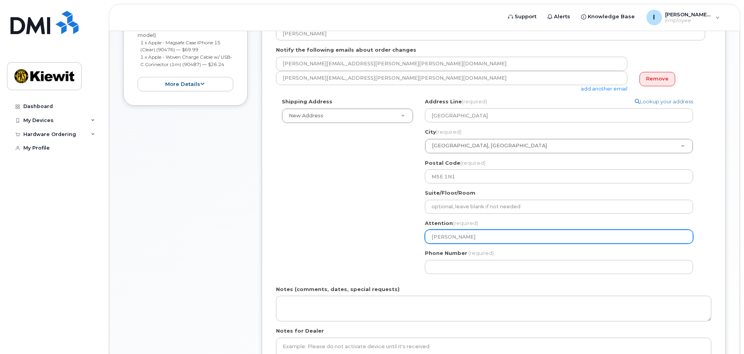
select select
type input "Isabella Ser"
select select
type input "Isabella Sera"
select select
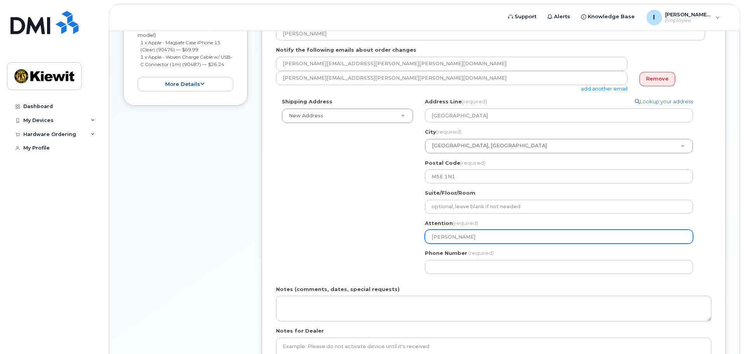
type input "Isabella Serafi"
select select
type input "[PERSON_NAME]"
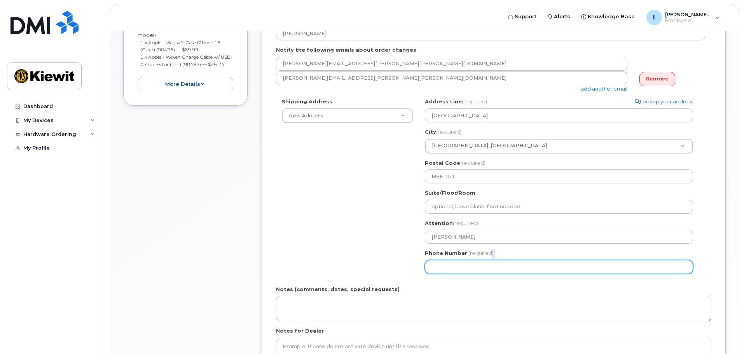
click at [489, 260] on div "Phone Number (required)" at bounding box center [562, 261] width 274 height 24
click at [492, 264] on input "Phone Number" at bounding box center [559, 267] width 268 height 14
type input "9"
type input "289"
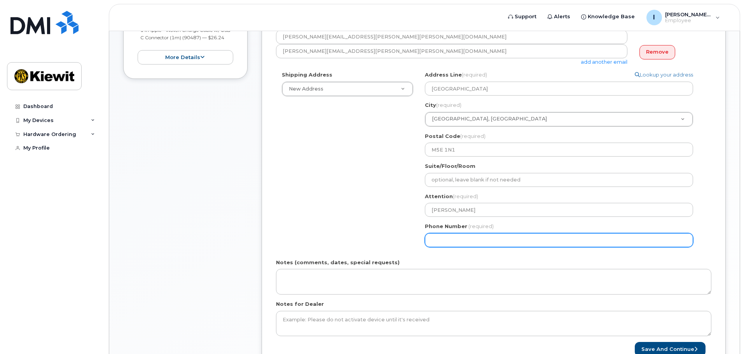
scroll to position [231, 0]
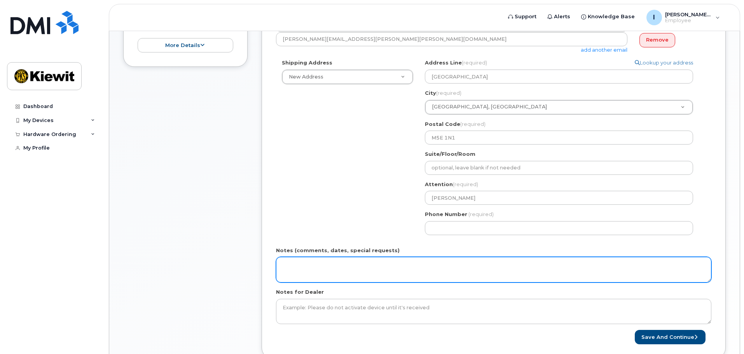
click at [392, 267] on textarea "Notes (comments, dates, special requests)" at bounding box center [493, 270] width 435 height 26
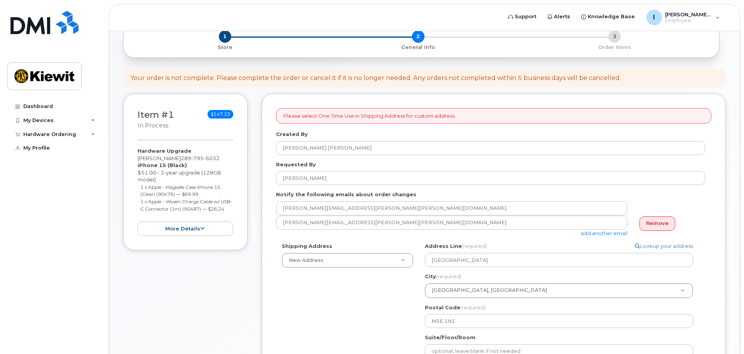
scroll to position [155, 0]
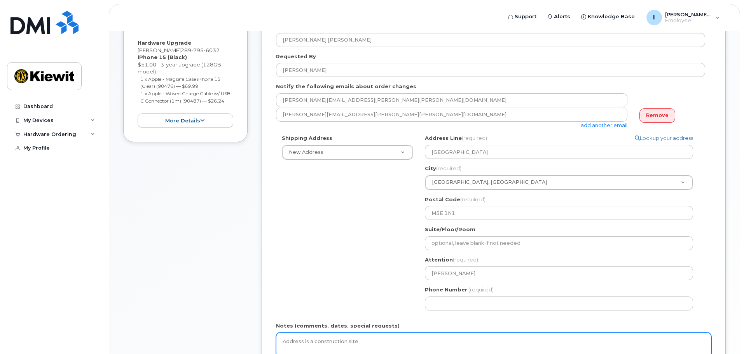
type textarea "Address is a construction site."
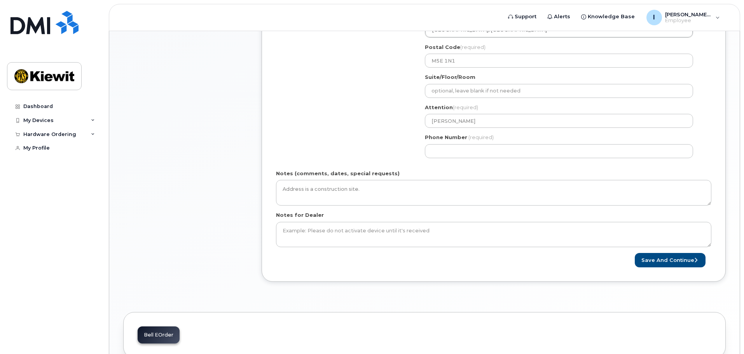
scroll to position [311, 0]
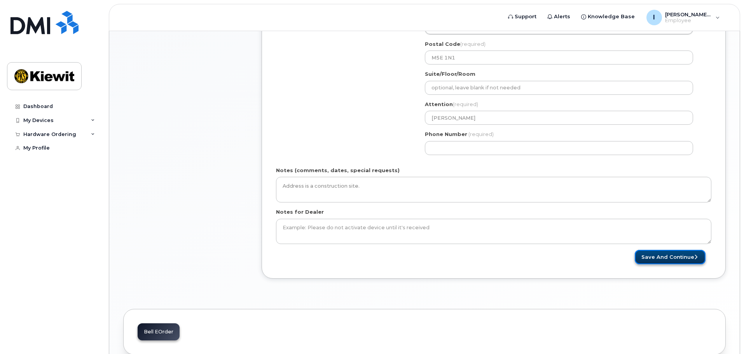
click at [659, 259] on button "Save and Continue" at bounding box center [670, 257] width 71 height 14
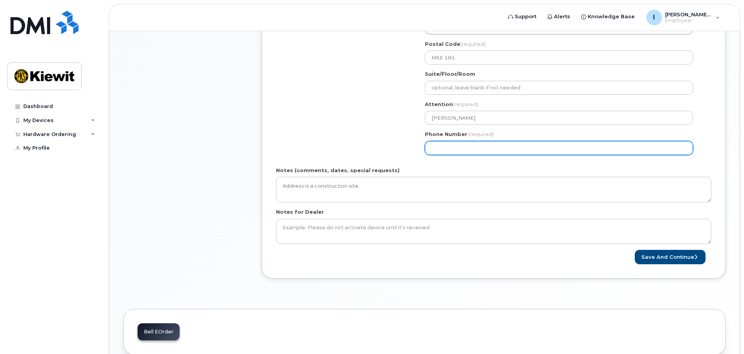
click at [457, 149] on input "Phone Number" at bounding box center [559, 148] width 268 height 14
click at [445, 146] on input "Phone Number" at bounding box center [559, 148] width 268 height 14
select select
click at [475, 150] on input "2897956032" at bounding box center [559, 148] width 268 height 14
type input "2897956032"
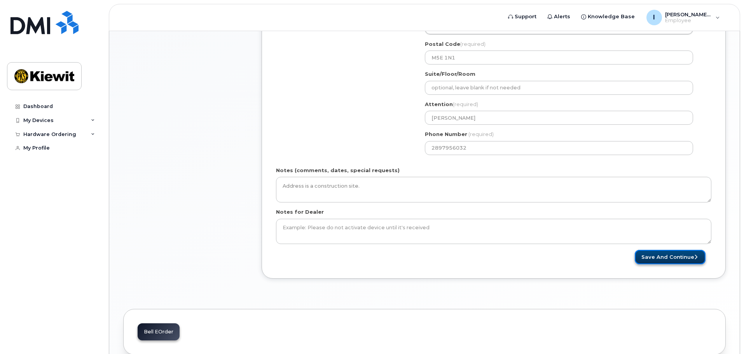
drag, startPoint x: 681, startPoint y: 258, endPoint x: 676, endPoint y: 257, distance: 5.1
click at [681, 258] on button "Save and Continue" at bounding box center [670, 257] width 71 height 14
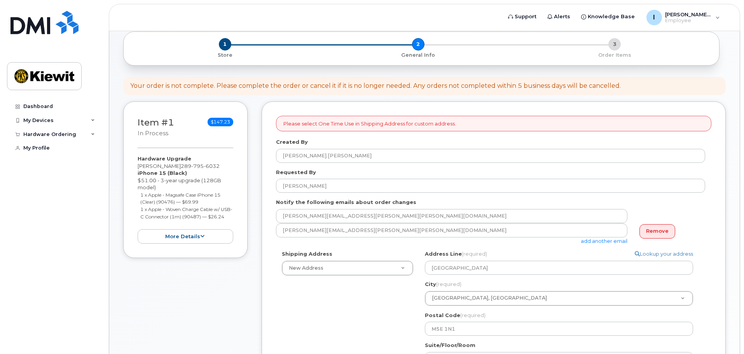
scroll to position [39, 0]
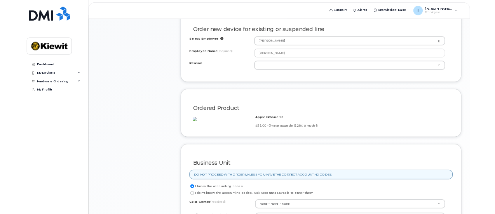
scroll to position [583, 0]
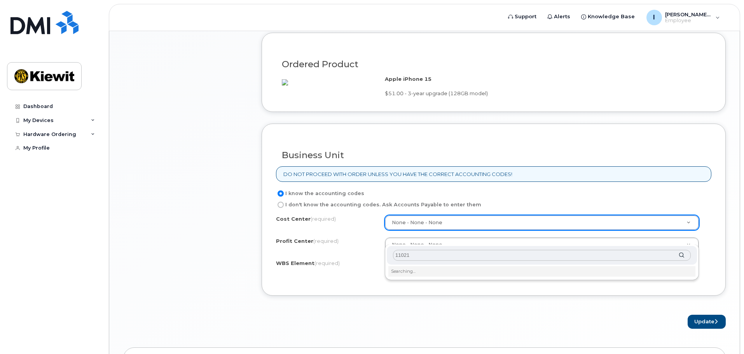
type input "110216"
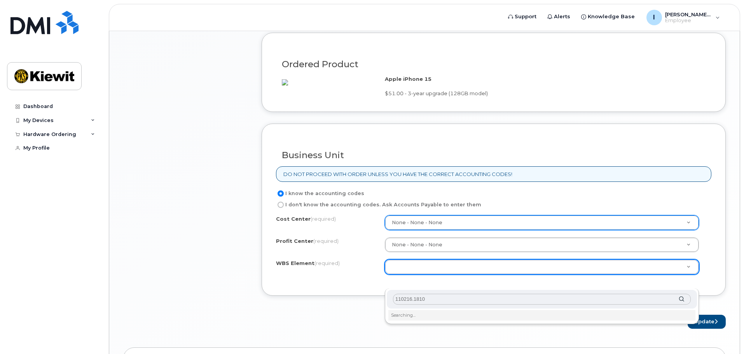
type input "110216.1810"
click at [439, 313] on li "Searching…" at bounding box center [541, 315] width 307 height 10
click at [684, 300] on div "110216.1810" at bounding box center [542, 299] width 310 height 19
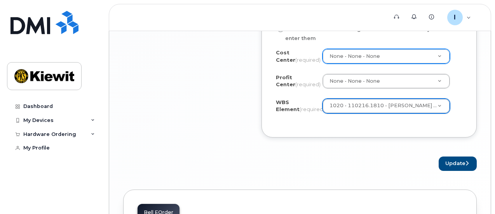
scroll to position [855, 0]
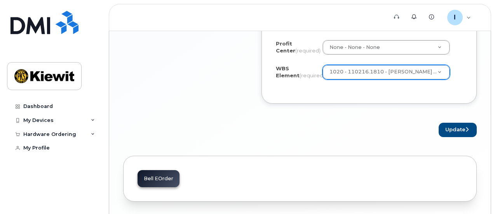
scroll to position [777, 0]
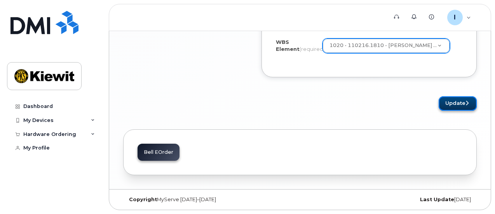
click at [473, 104] on button "Update" at bounding box center [458, 103] width 38 height 14
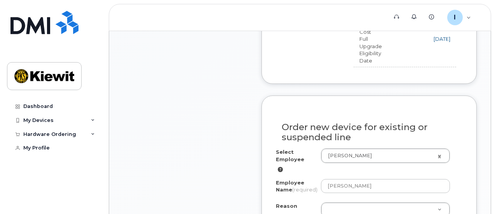
scroll to position [518, 0]
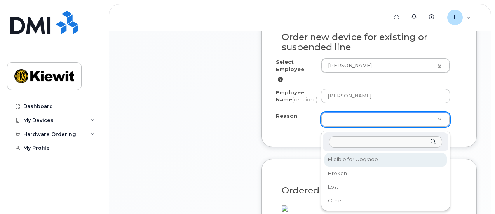
select select "eligible_for_upgrade"
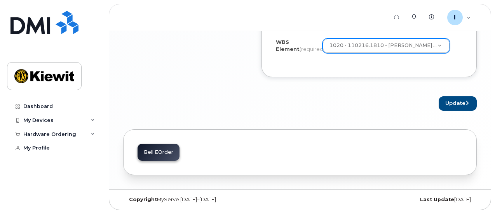
scroll to position [904, 0]
click at [460, 108] on button "Update" at bounding box center [458, 103] width 38 height 14
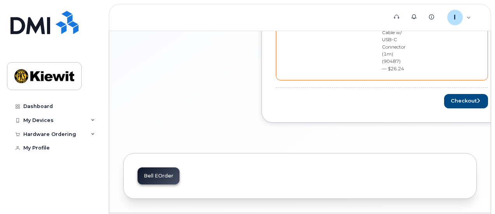
scroll to position [565, 0]
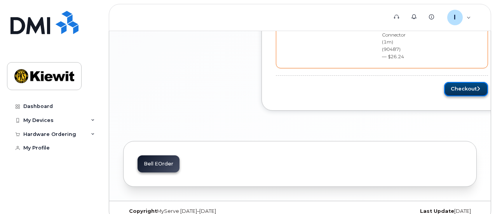
click at [457, 82] on button "Checkout" at bounding box center [466, 89] width 44 height 14
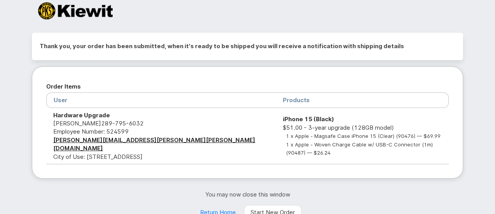
scroll to position [10, 0]
